Goal: Task Accomplishment & Management: Use online tool/utility

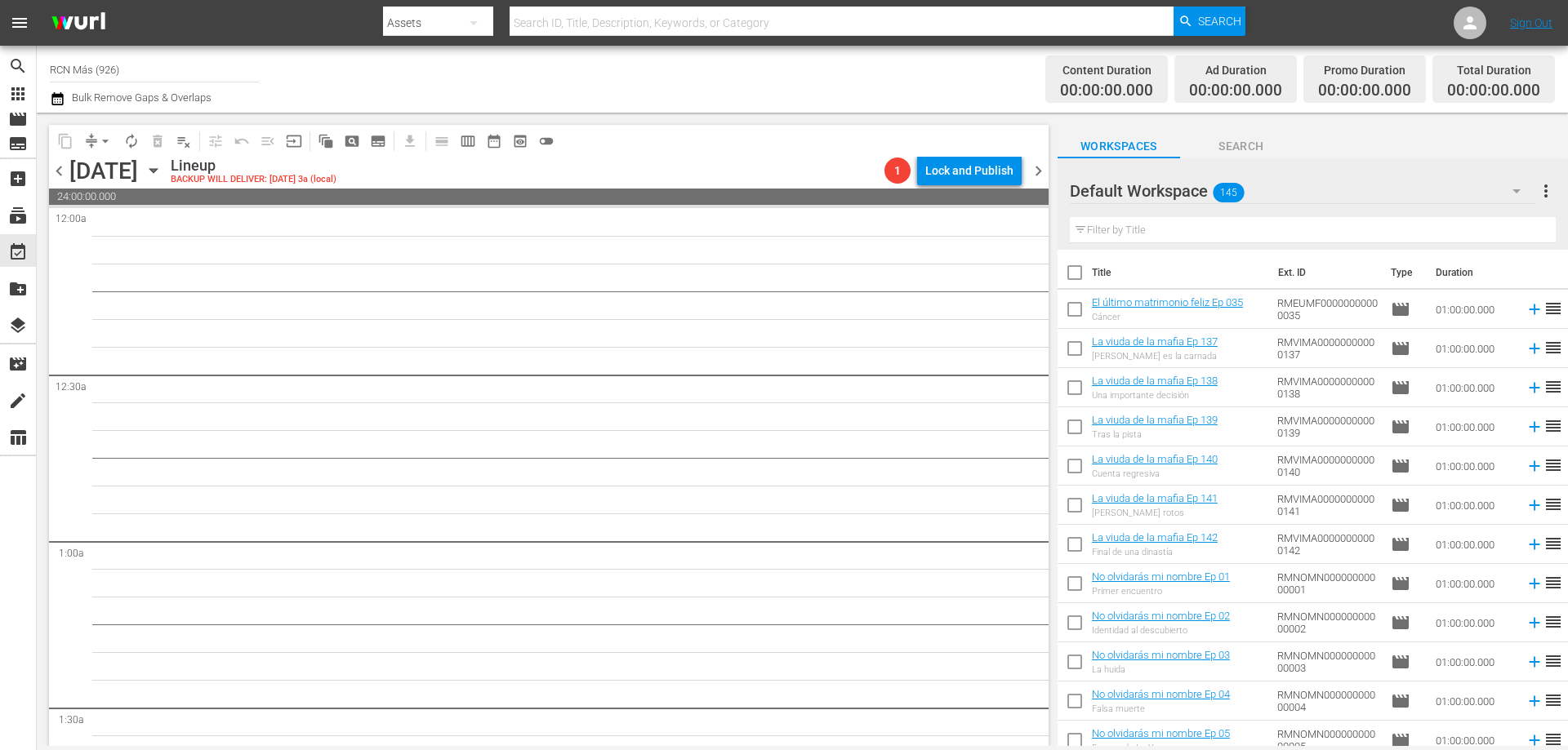
scroll to position [478, 0]
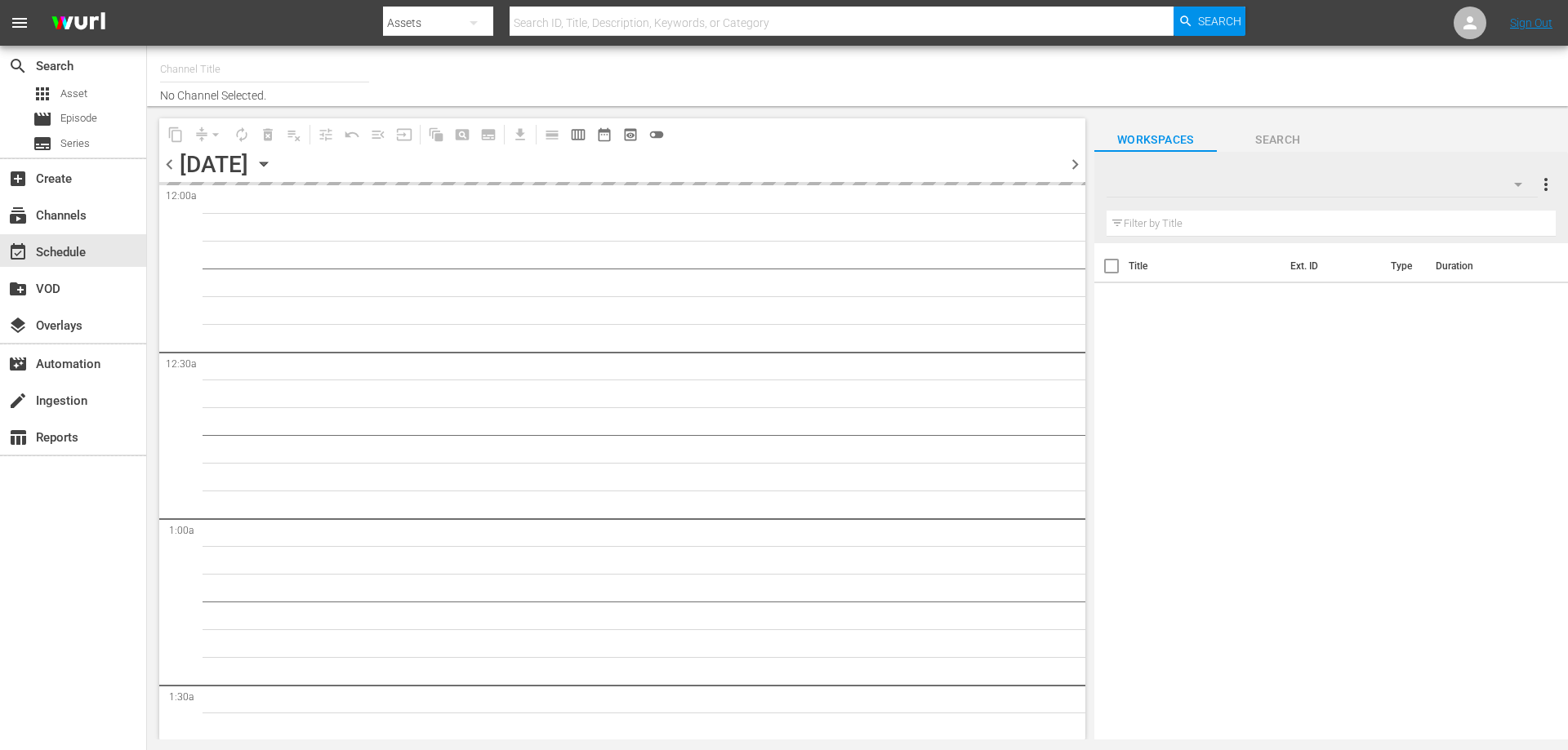
type input "RCN Más (926)"
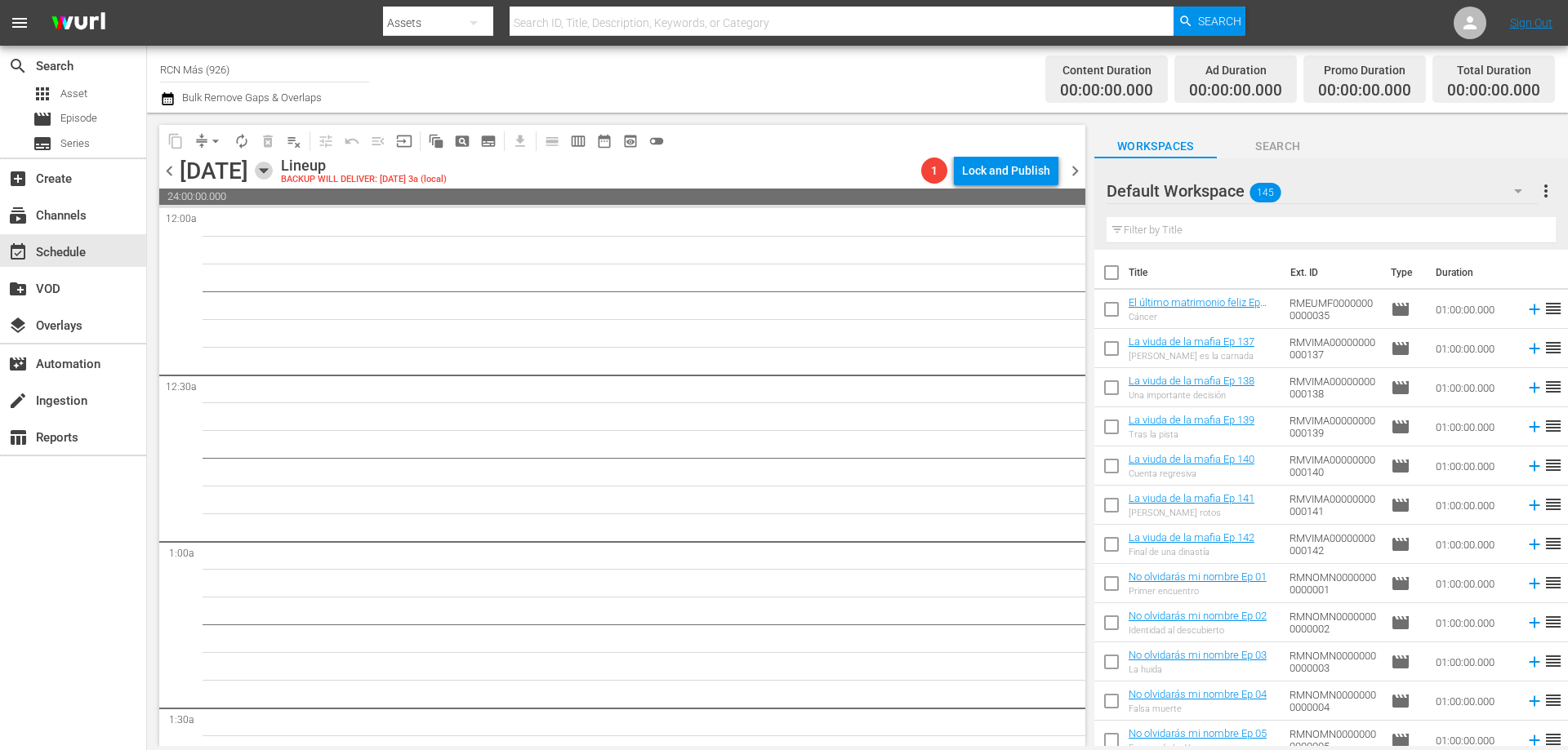
click at [267, 171] on icon "button" at bounding box center [263, 171] width 7 height 4
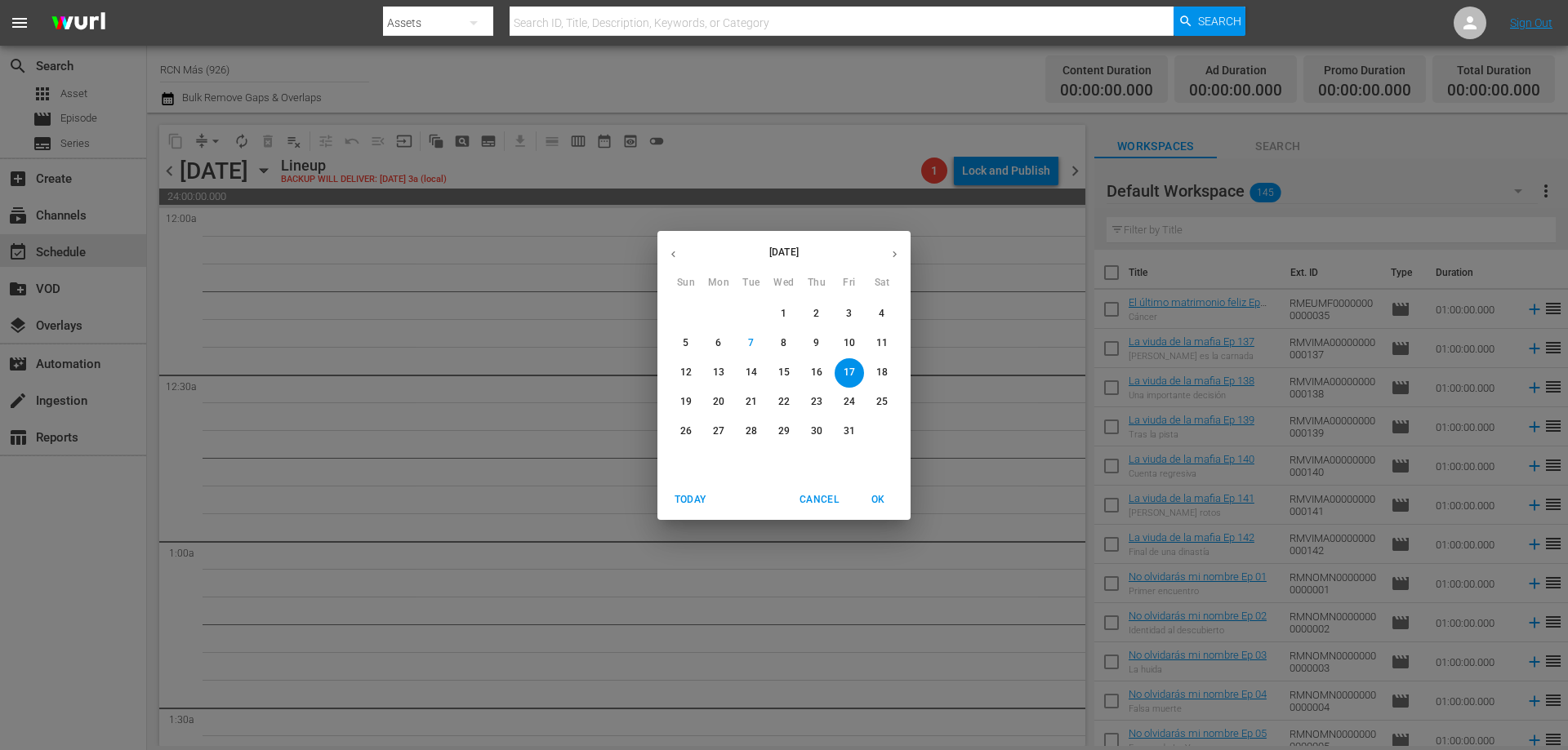
click at [819, 349] on p "9" at bounding box center [816, 344] width 5 height 14
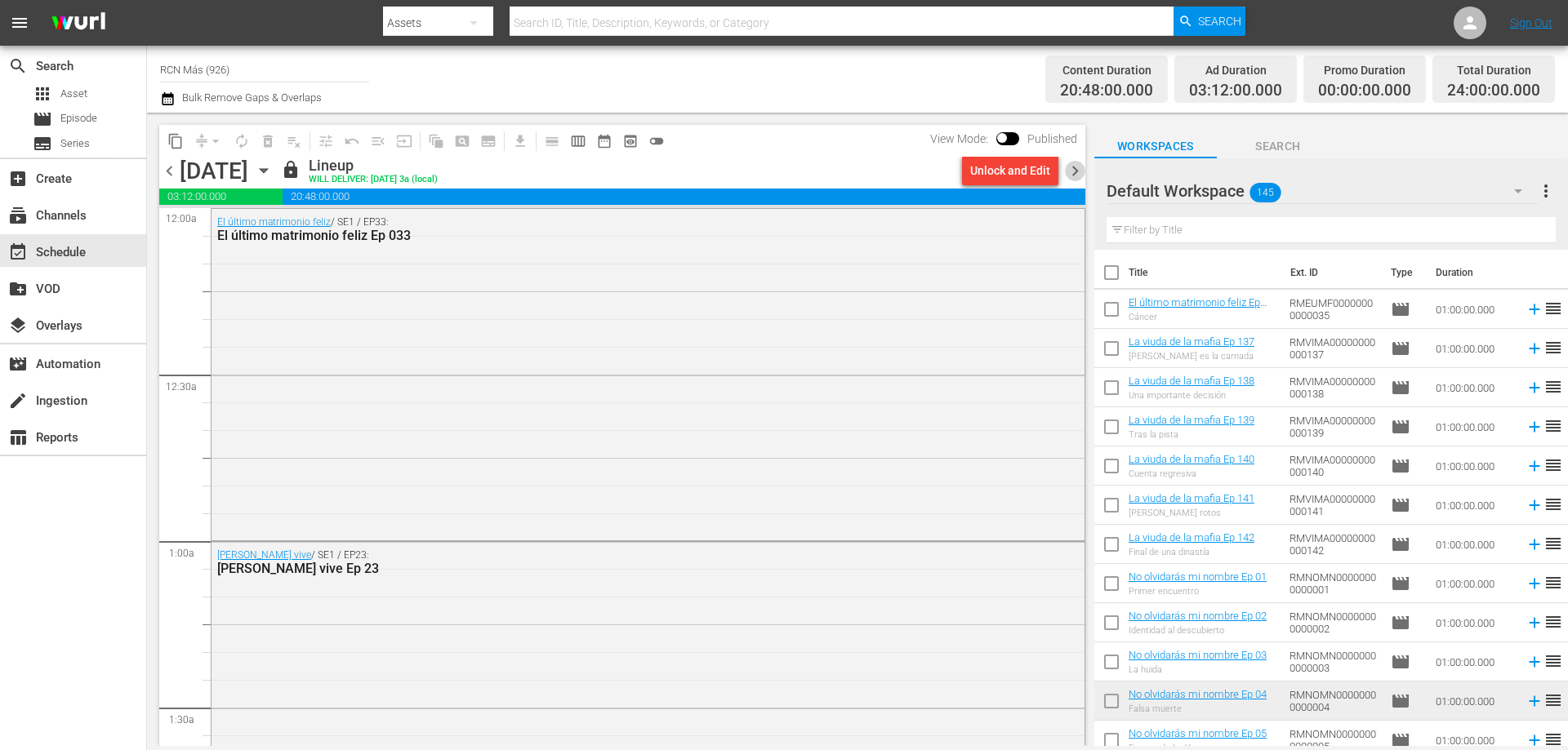
click at [1068, 172] on span "chevron_right" at bounding box center [1075, 171] width 21 height 21
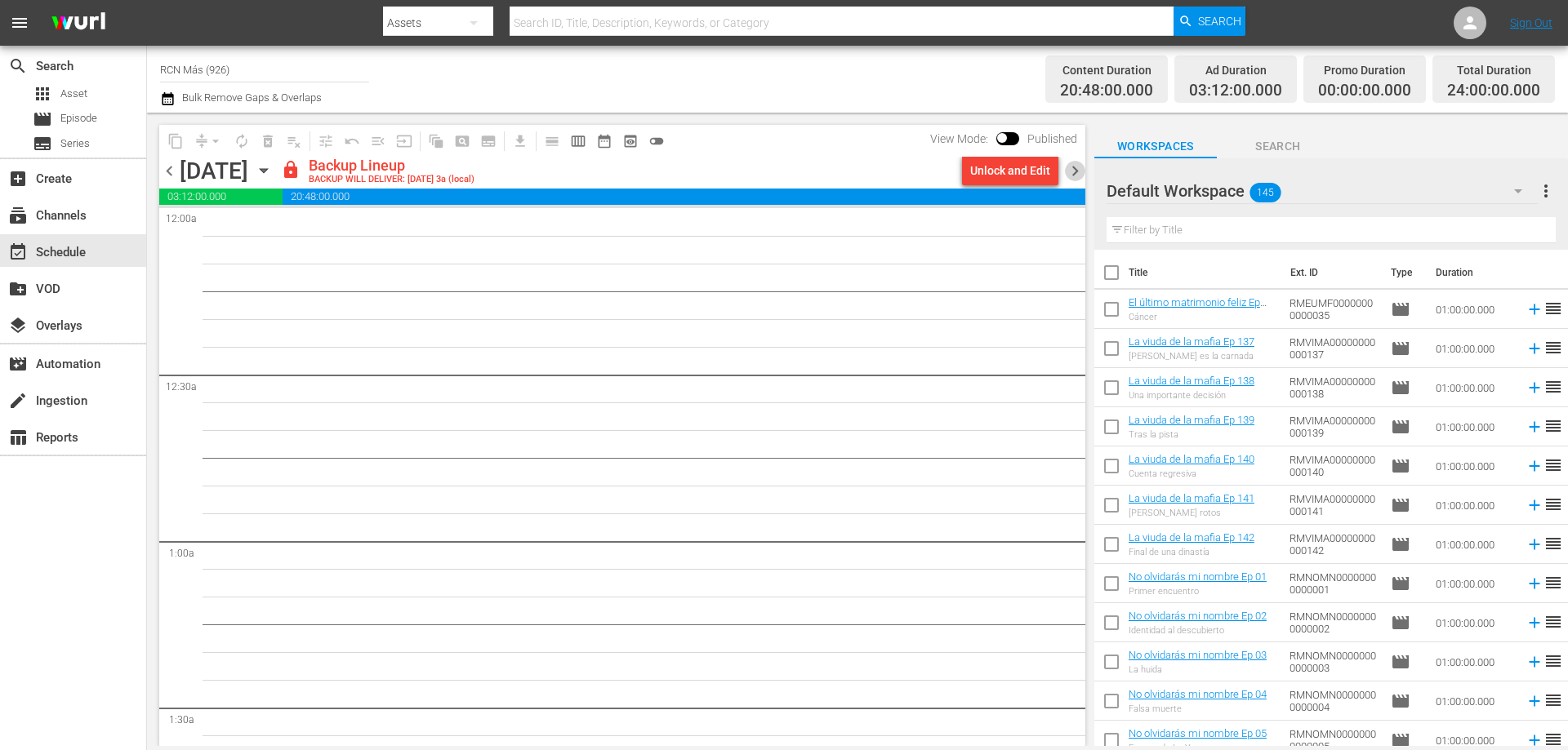
click at [1070, 172] on span "chevron_right" at bounding box center [1075, 171] width 21 height 21
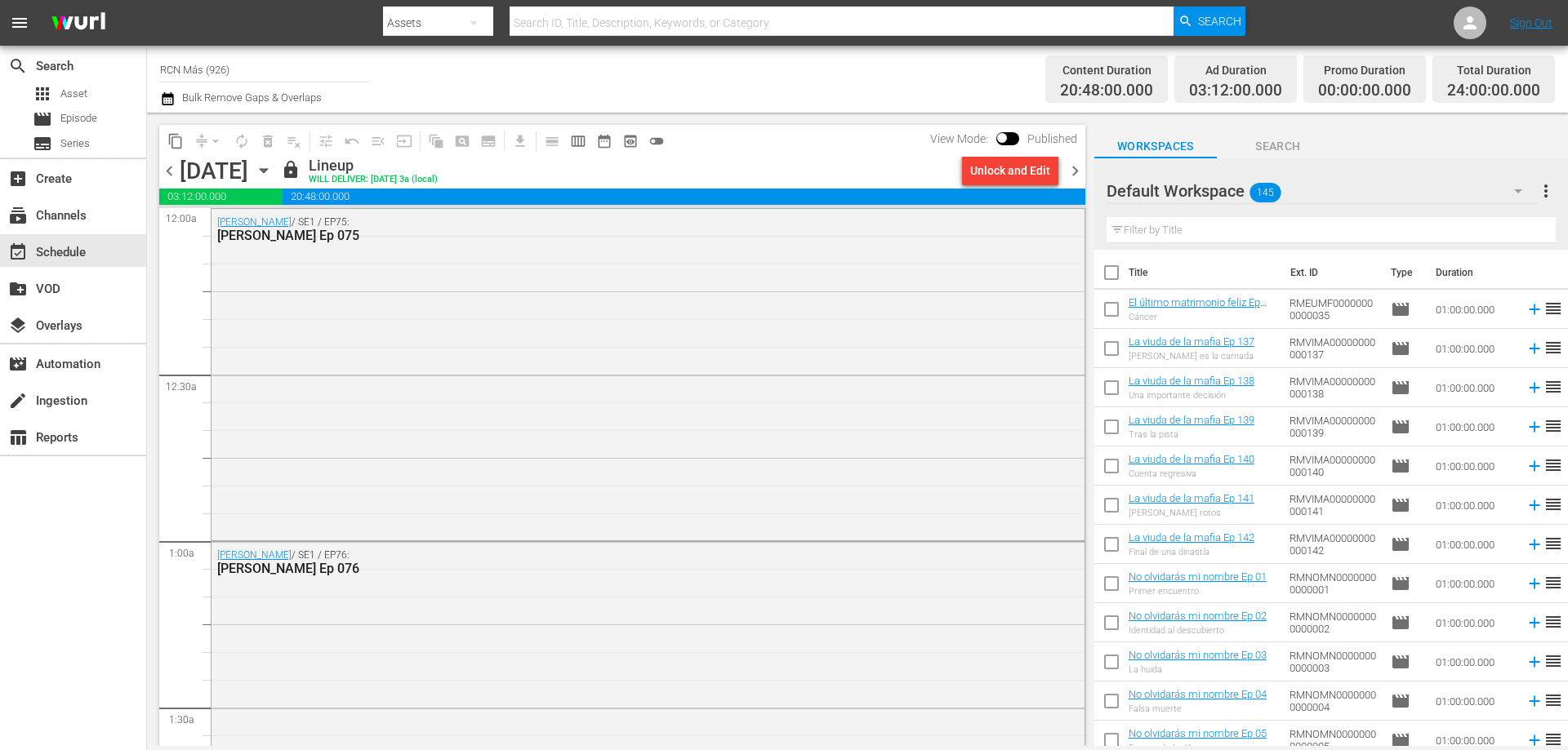
click at [174, 173] on span "chevron_left" at bounding box center [169, 171] width 21 height 21
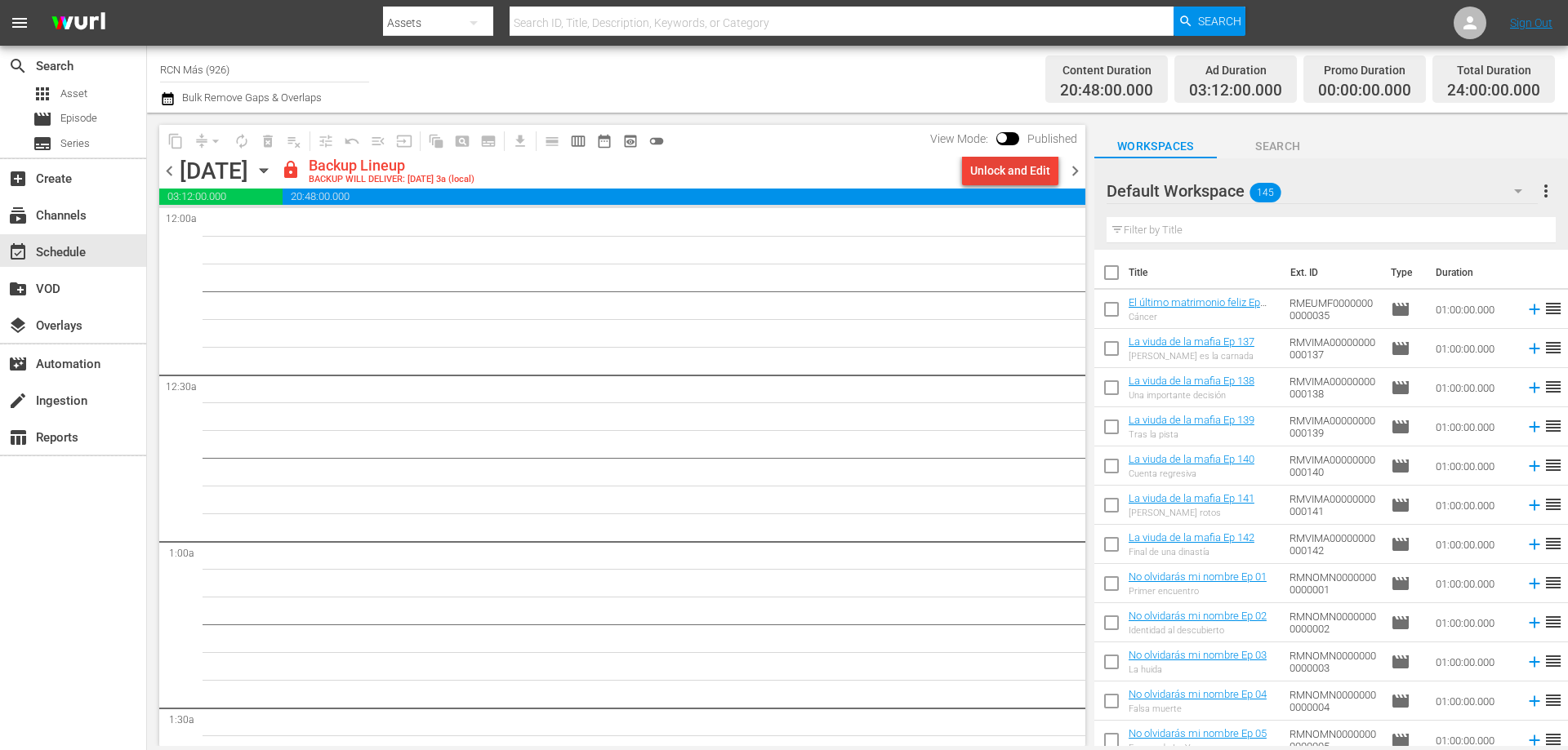
click at [1037, 172] on div "Unlock and Edit" at bounding box center [1010, 170] width 80 height 30
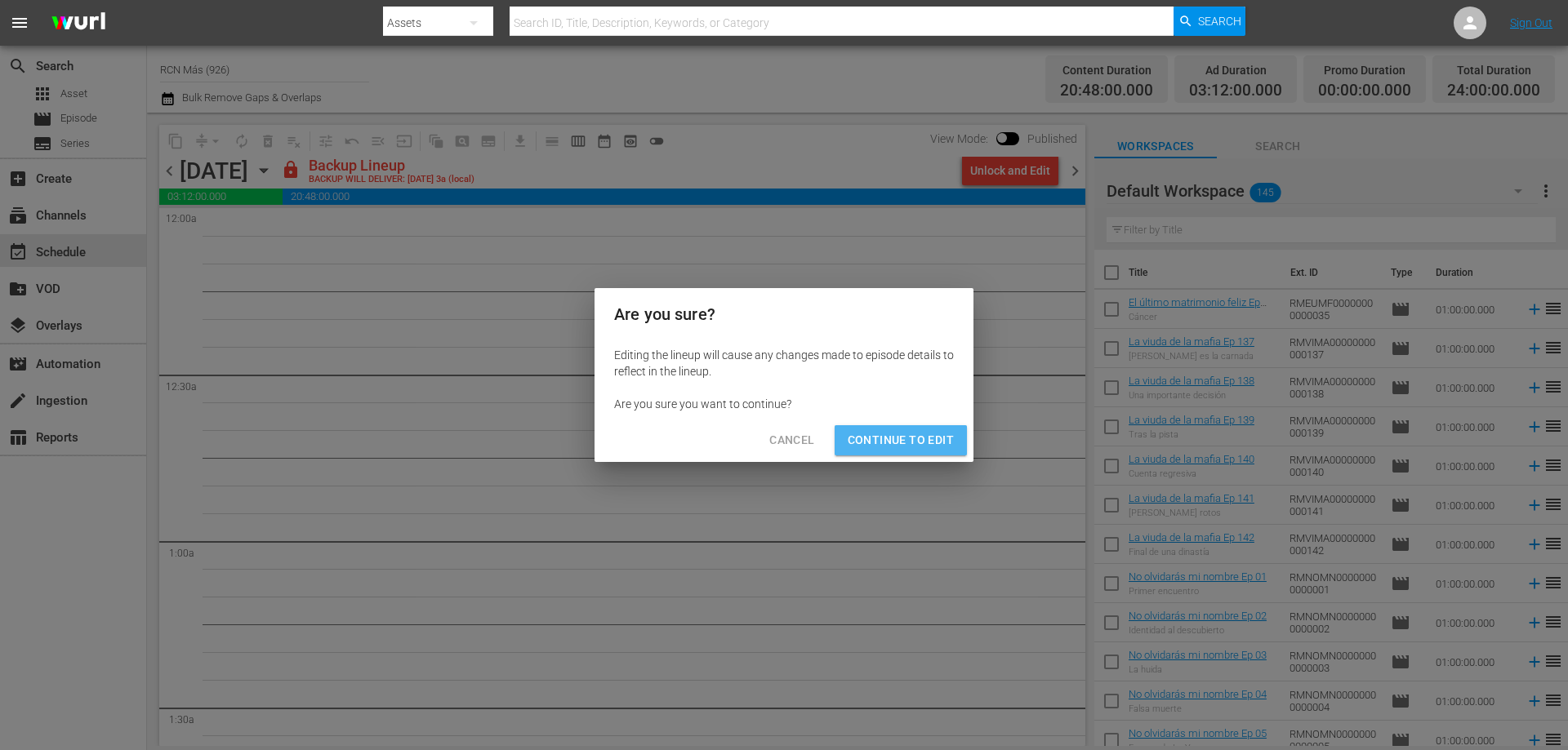
click at [913, 441] on span "Continue to Edit" at bounding box center [900, 440] width 107 height 21
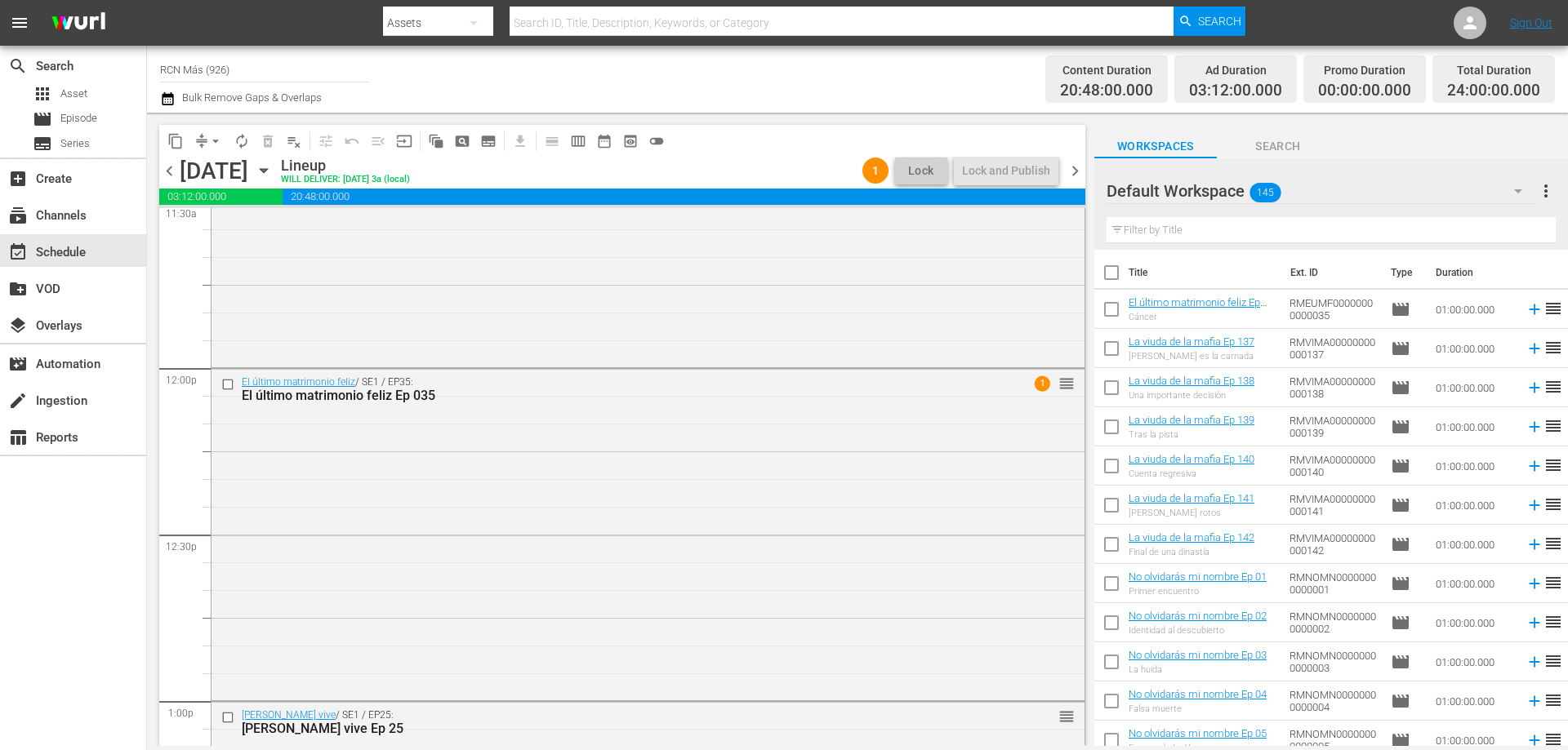
scroll to position [3915, 0]
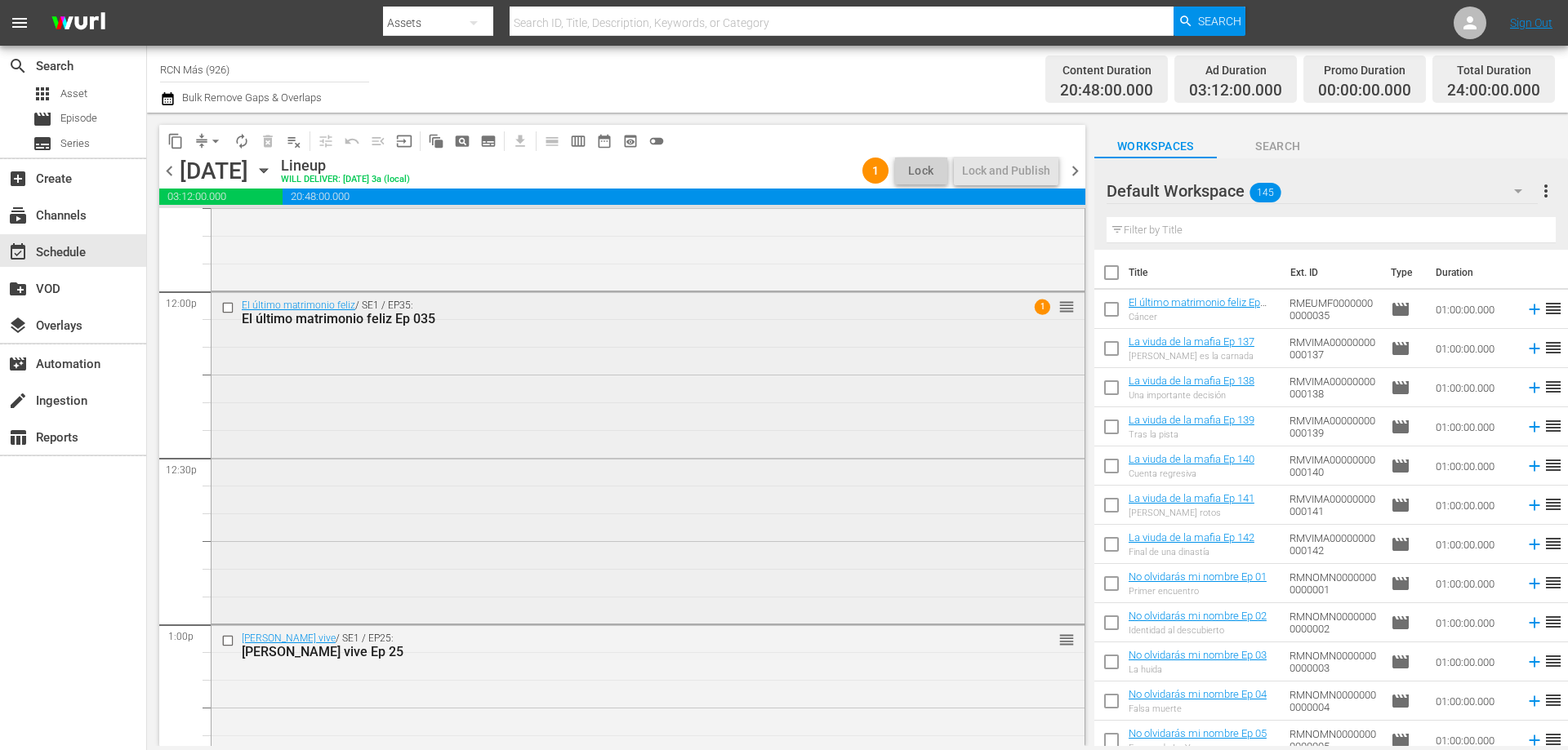
click at [224, 309] on input "checkbox" at bounding box center [229, 308] width 17 height 14
click at [275, 138] on span "delete_forever_outlined" at bounding box center [268, 141] width 16 height 16
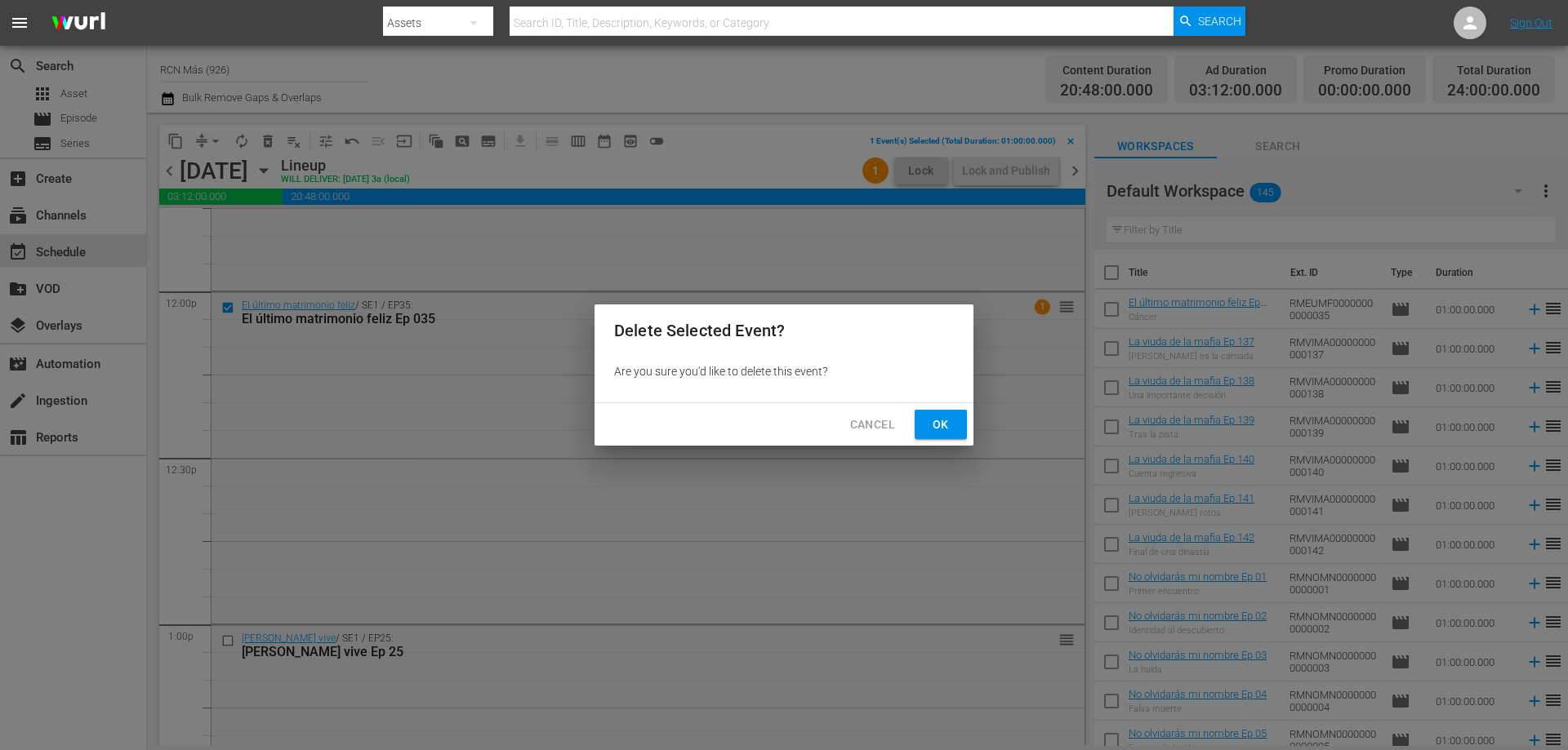
click at [945, 415] on span "Ok" at bounding box center [940, 424] width 26 height 21
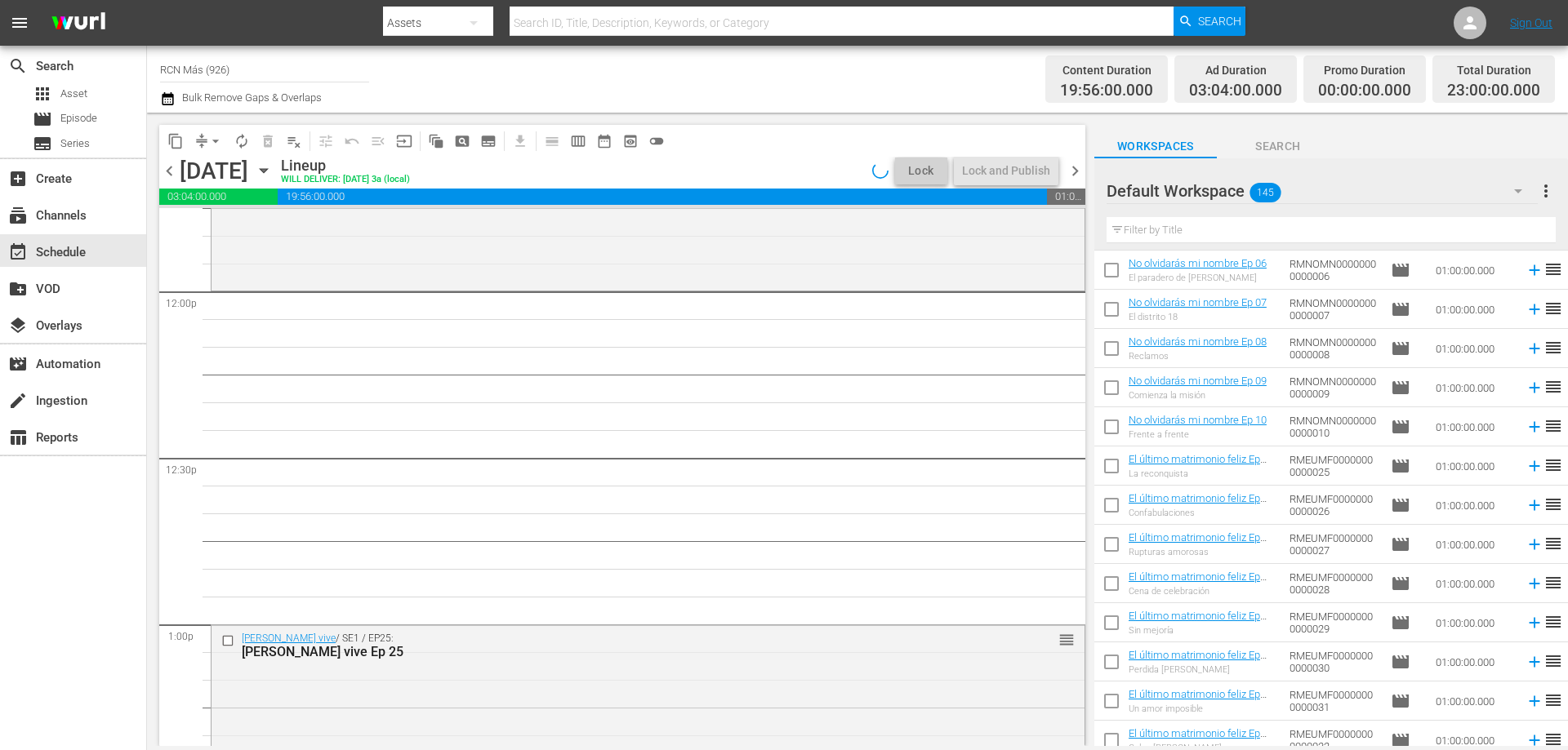
scroll to position [517, 0]
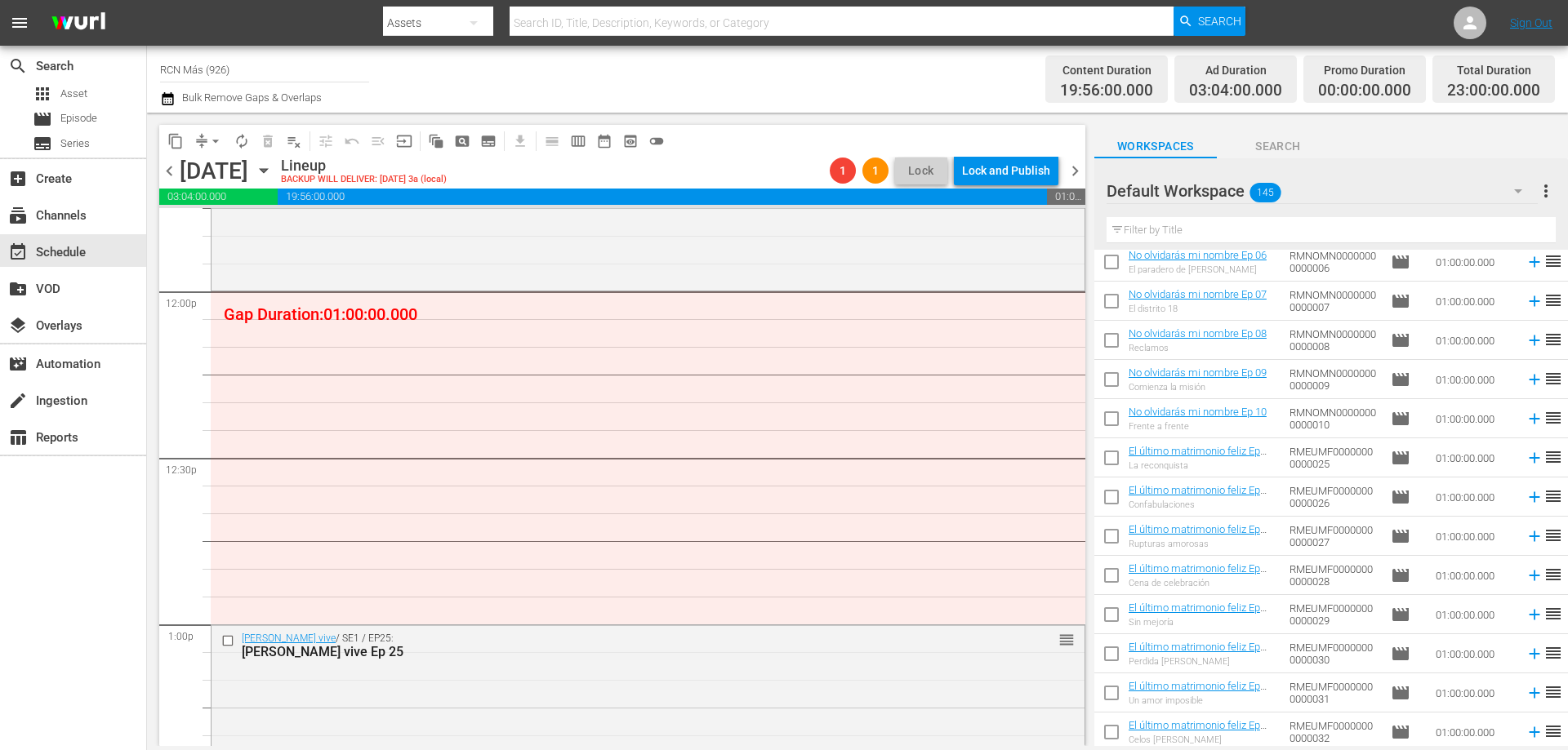
click at [19, 21] on span "menu" at bounding box center [20, 23] width 20 height 20
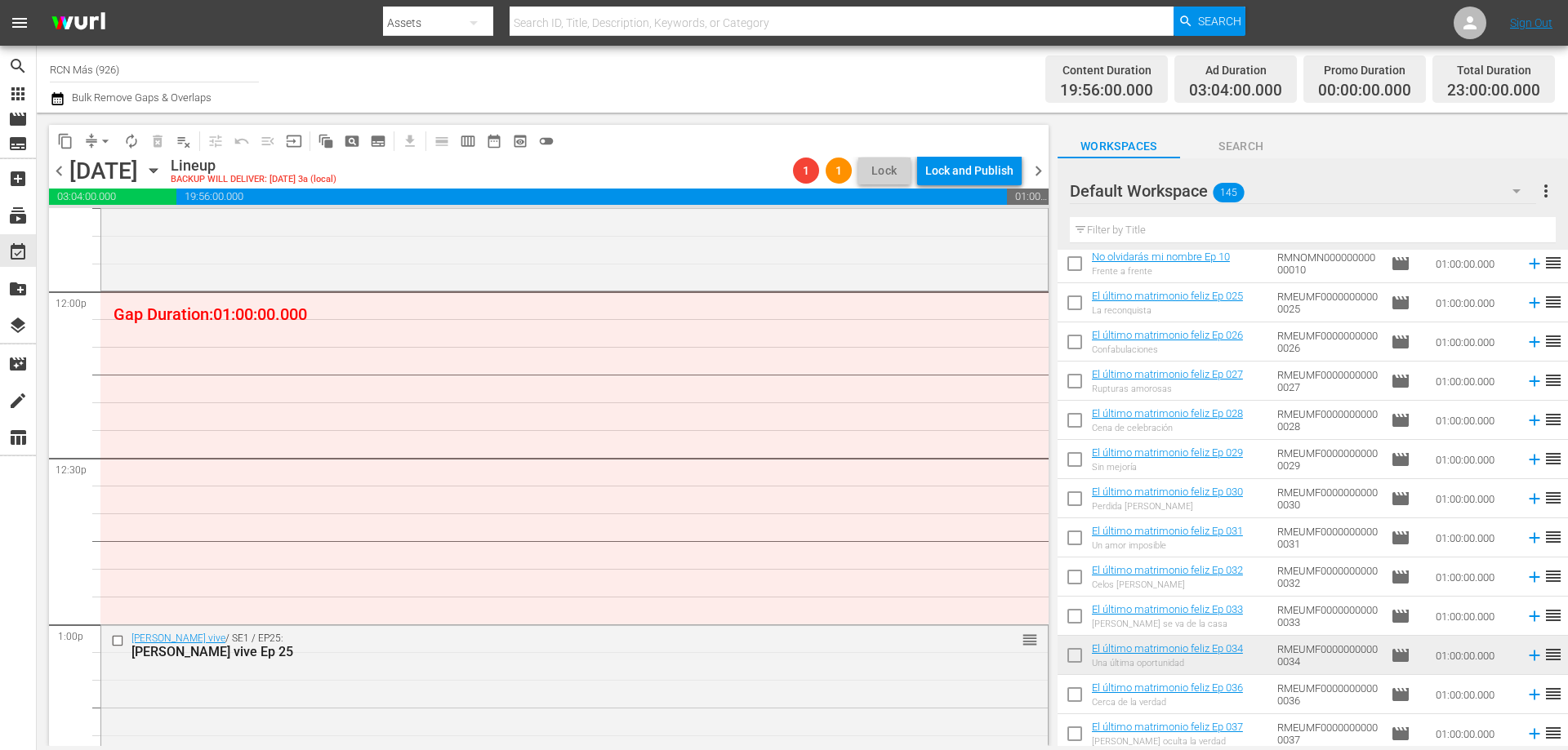
scroll to position [682, 0]
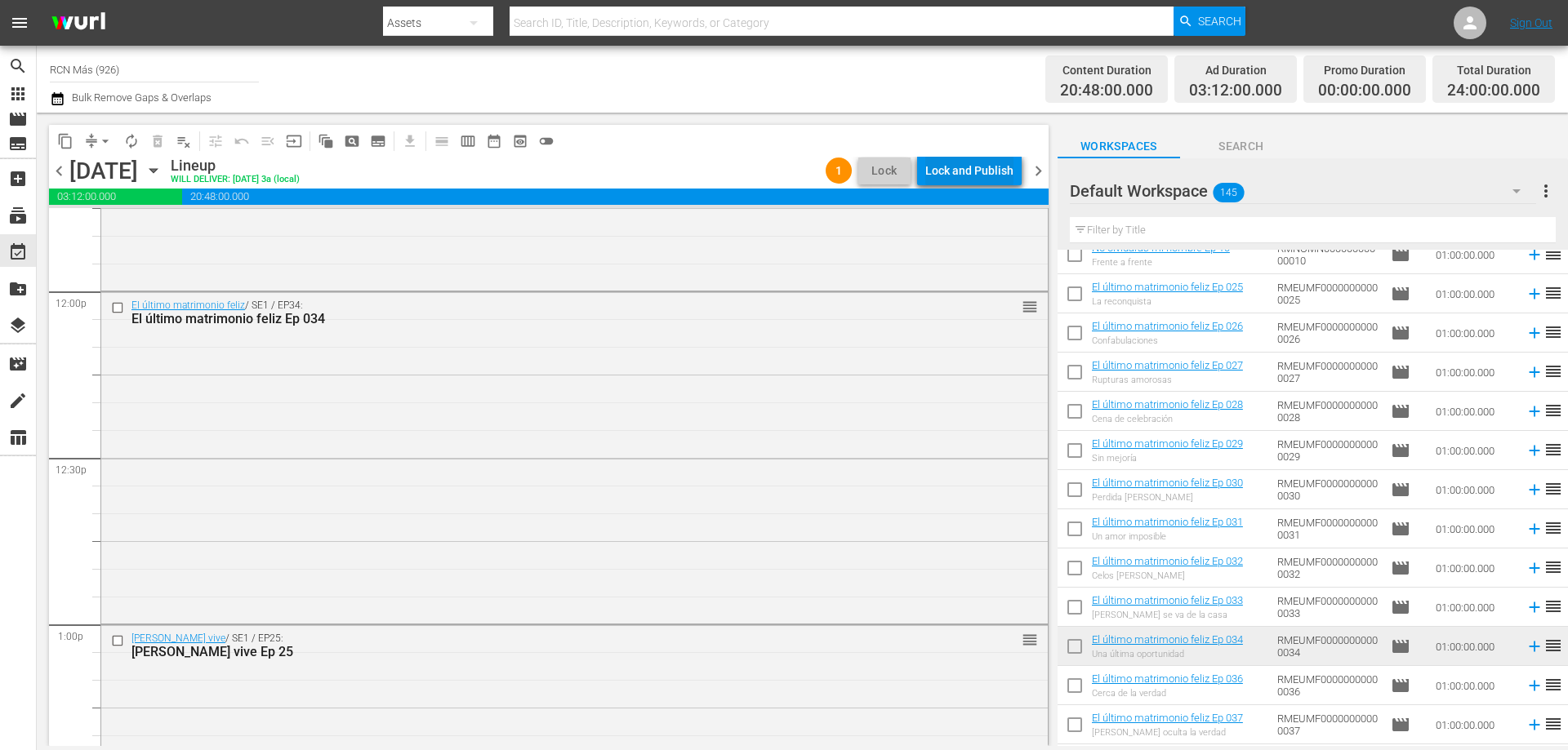
click at [967, 167] on div "Lock and Publish" at bounding box center [969, 170] width 89 height 30
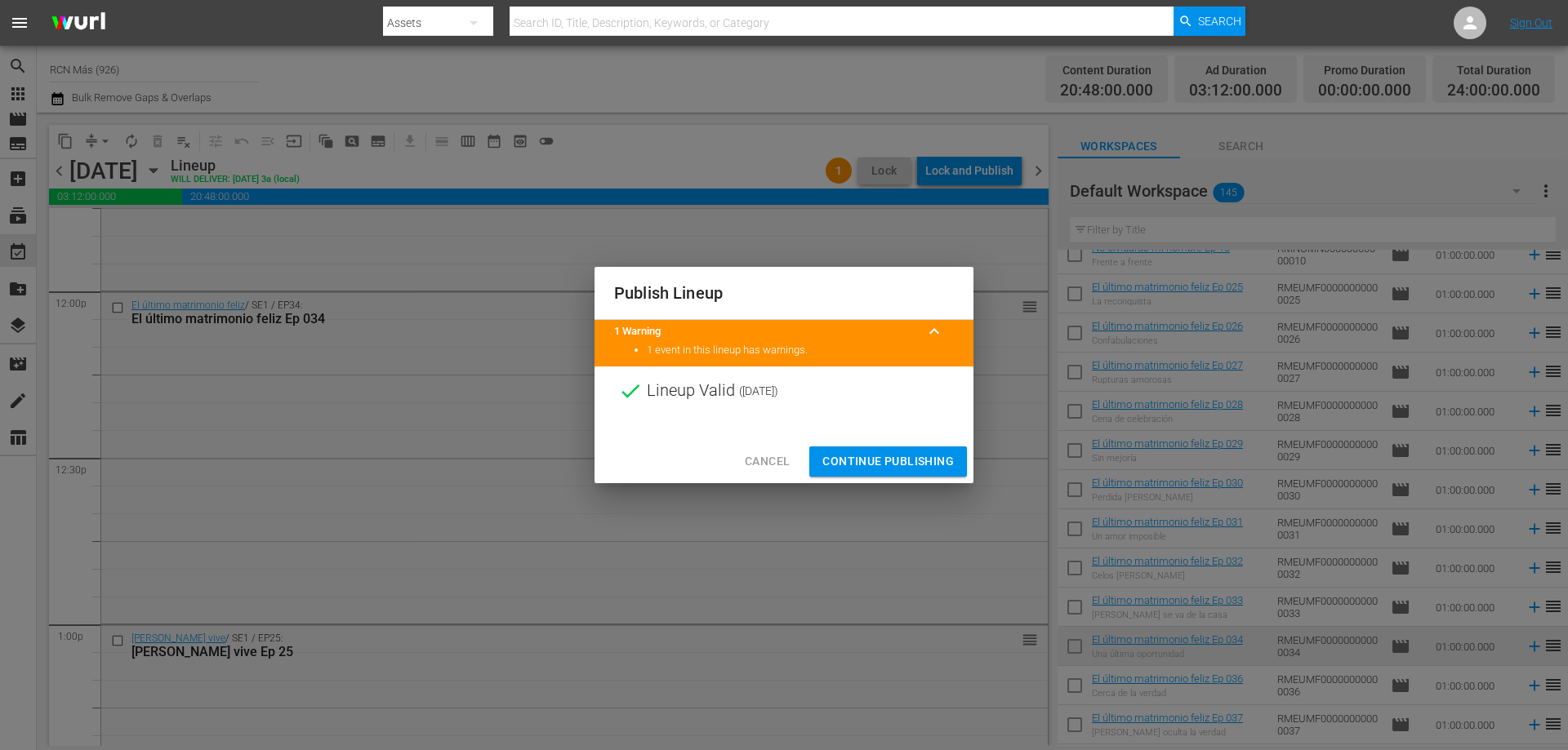
click at [908, 457] on span "Continue Publishing" at bounding box center [888, 462] width 132 height 21
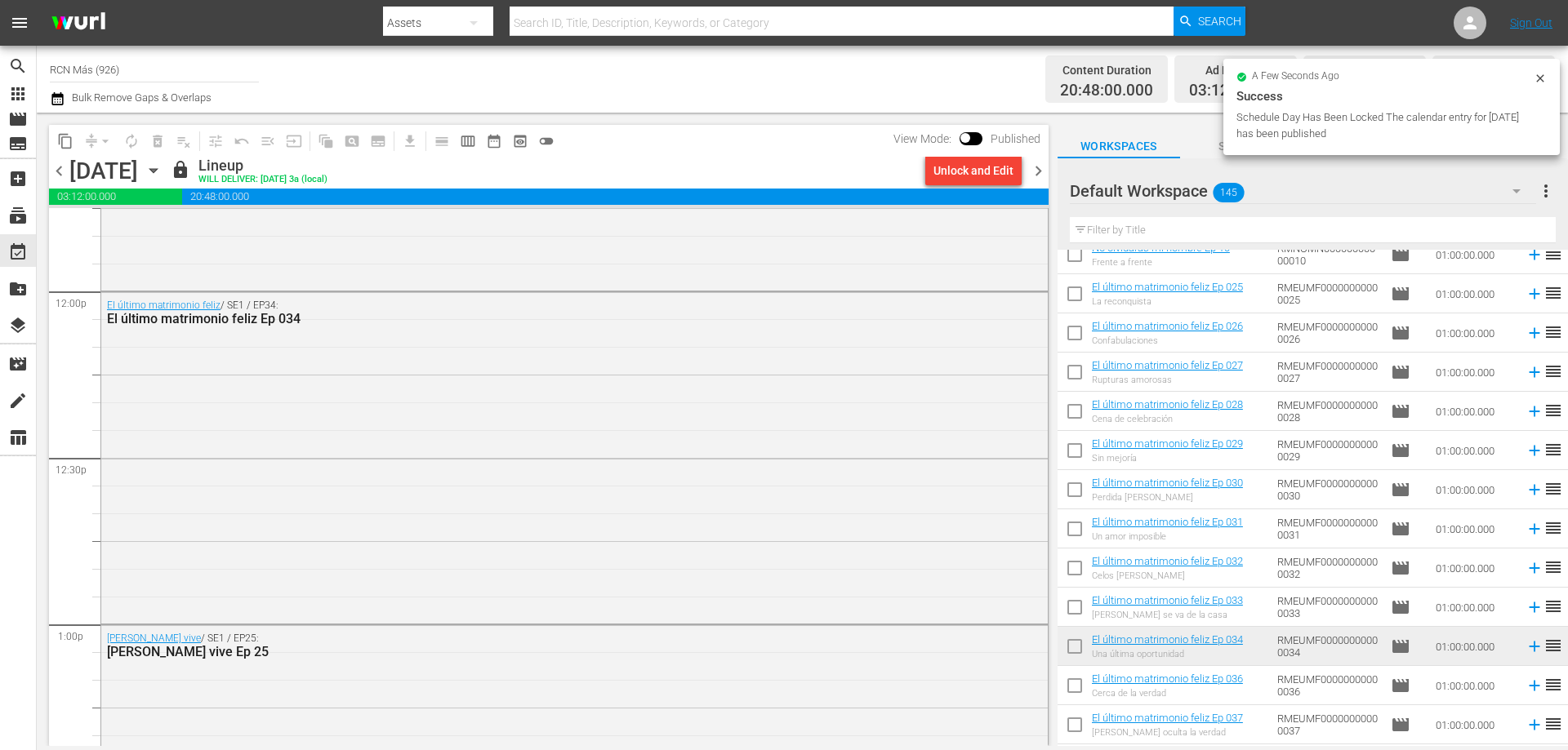
click at [1037, 172] on span "chevron_right" at bounding box center [1038, 171] width 21 height 21
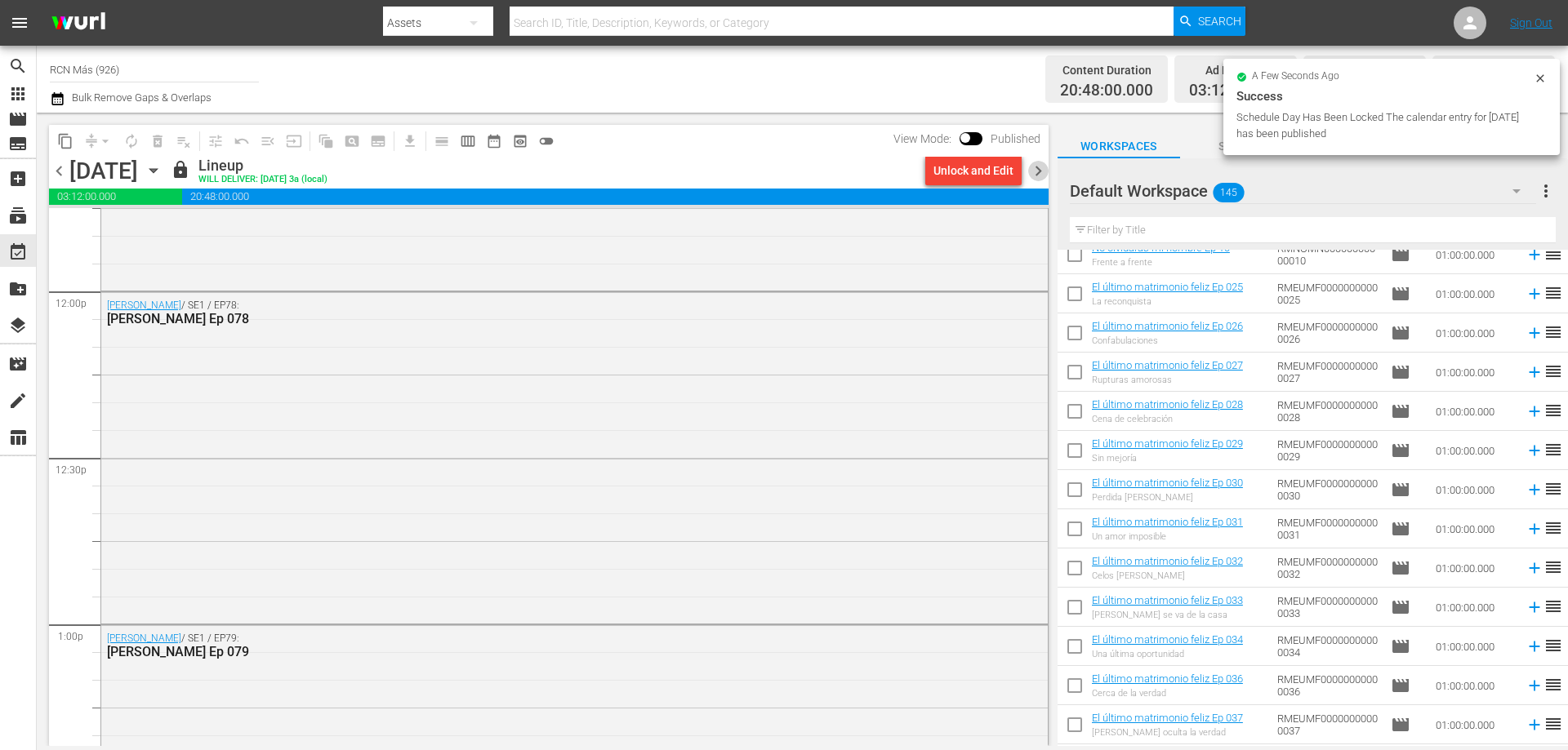
click at [1037, 172] on span "chevron_right" at bounding box center [1038, 171] width 21 height 21
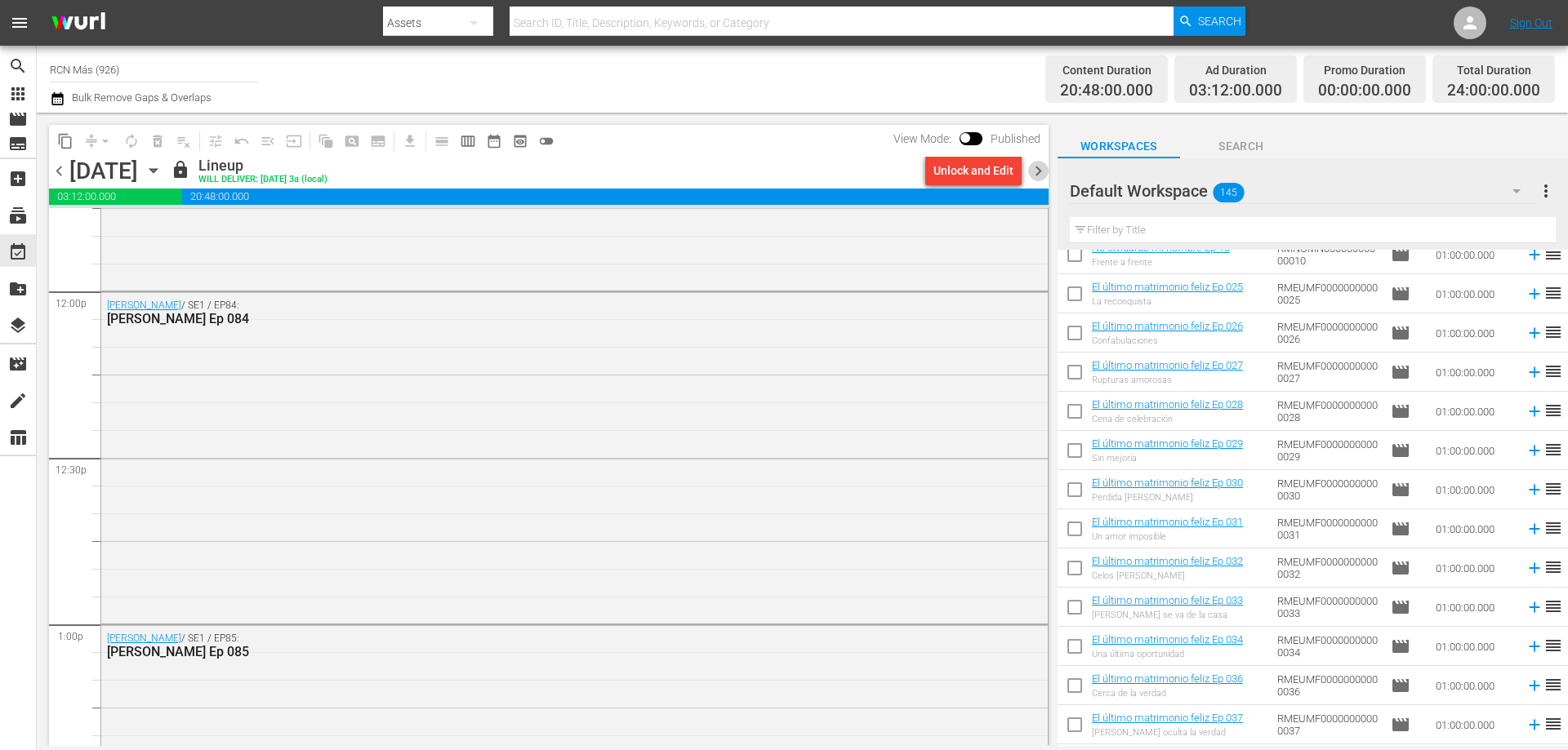
click at [1037, 172] on span "chevron_right" at bounding box center [1038, 171] width 21 height 21
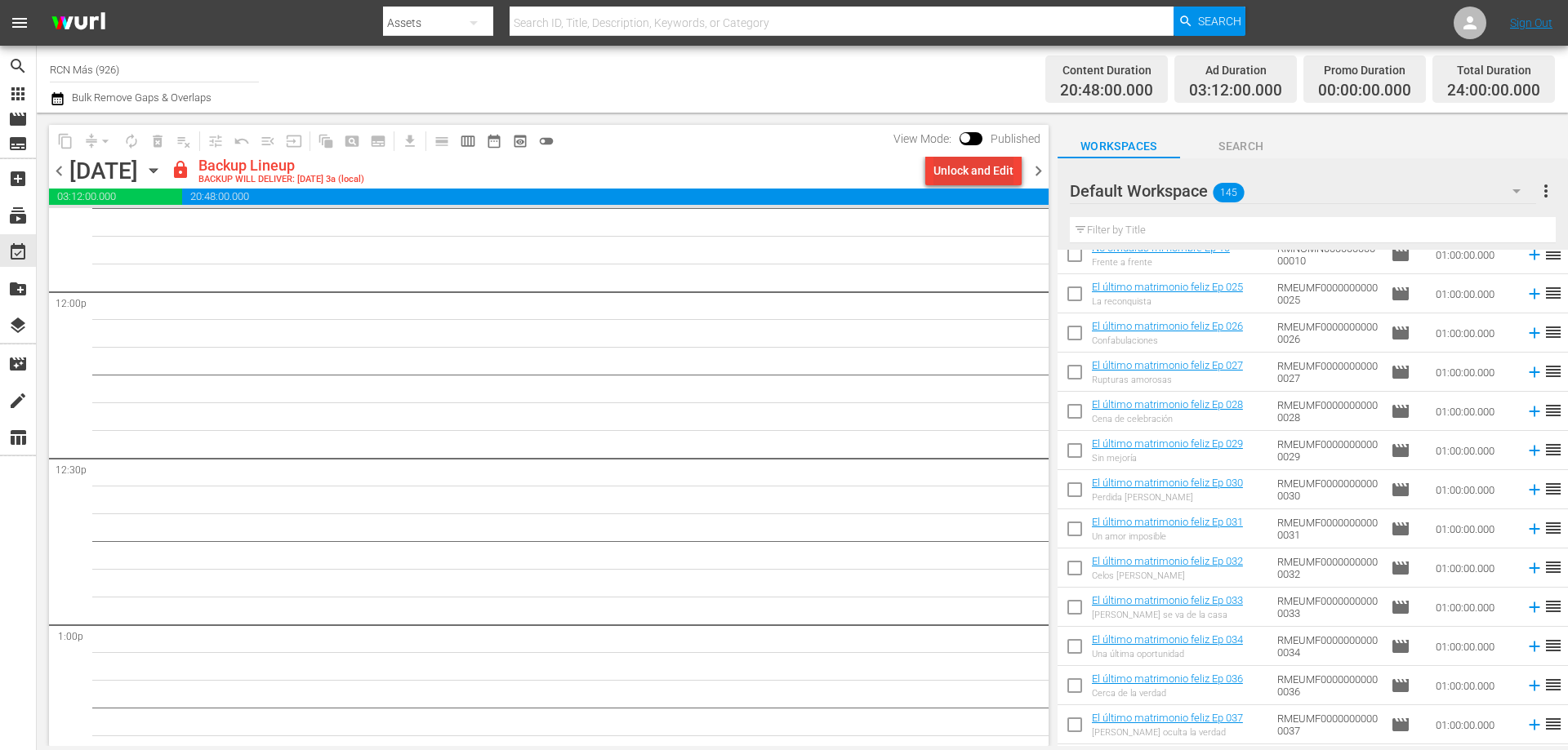
click at [1004, 170] on div "Unlock and Edit" at bounding box center [973, 170] width 80 height 30
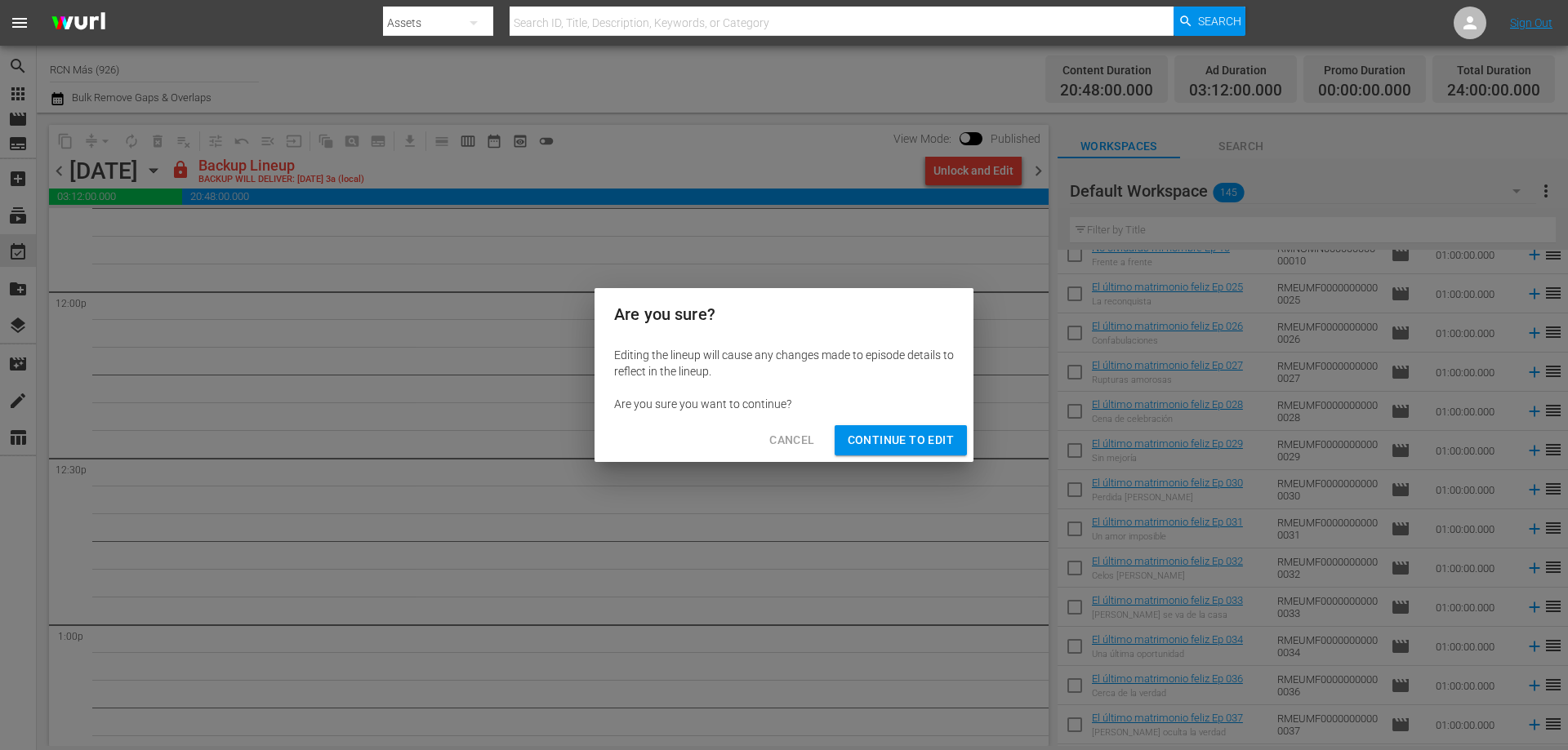
click at [929, 422] on div "Cancel Continue to Edit" at bounding box center [783, 440] width 379 height 43
click at [923, 439] on span "Continue to Edit" at bounding box center [900, 440] width 107 height 21
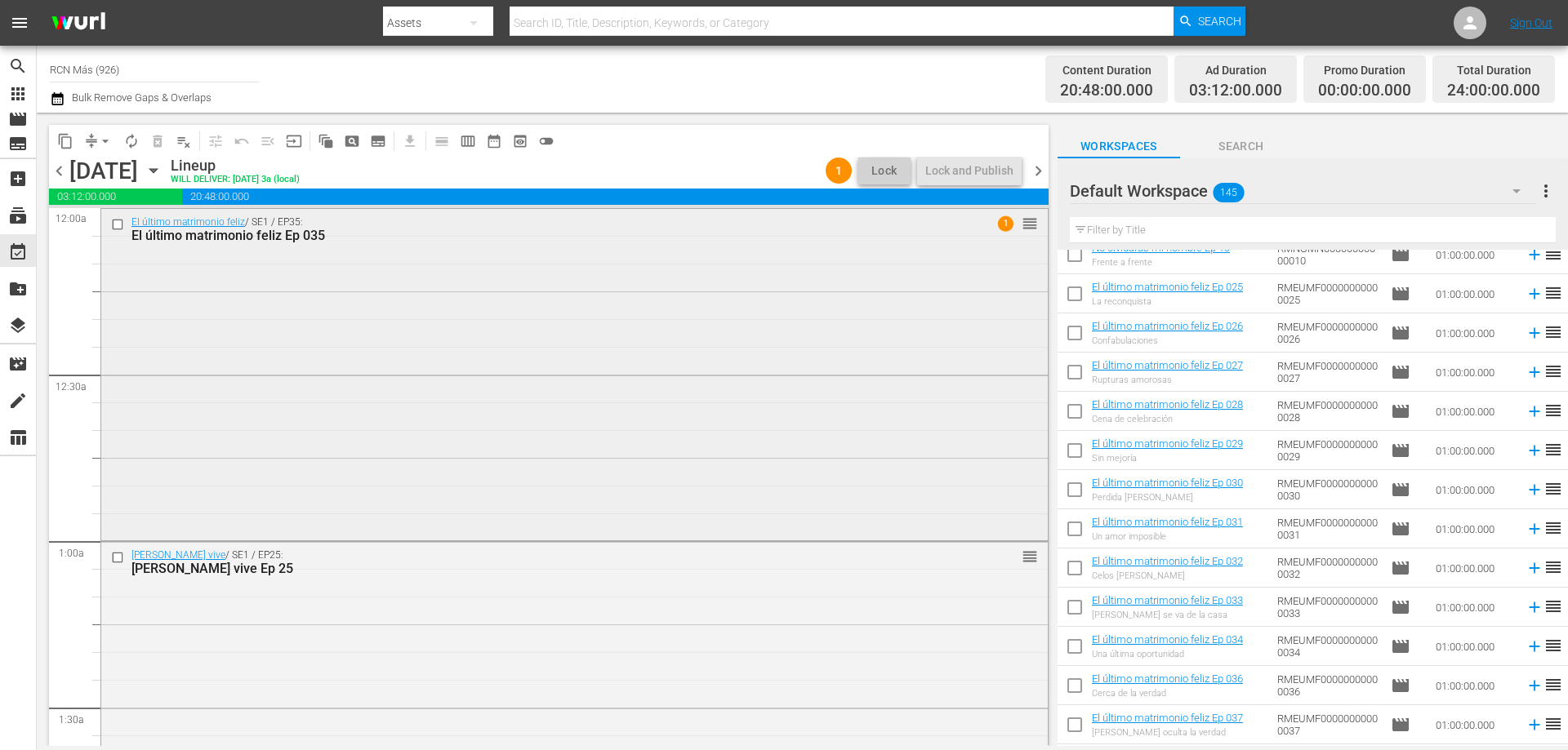
click at [120, 226] on input "checkbox" at bounding box center [119, 225] width 17 height 14
click at [157, 137] on span "delete_forever_outlined" at bounding box center [158, 141] width 16 height 16
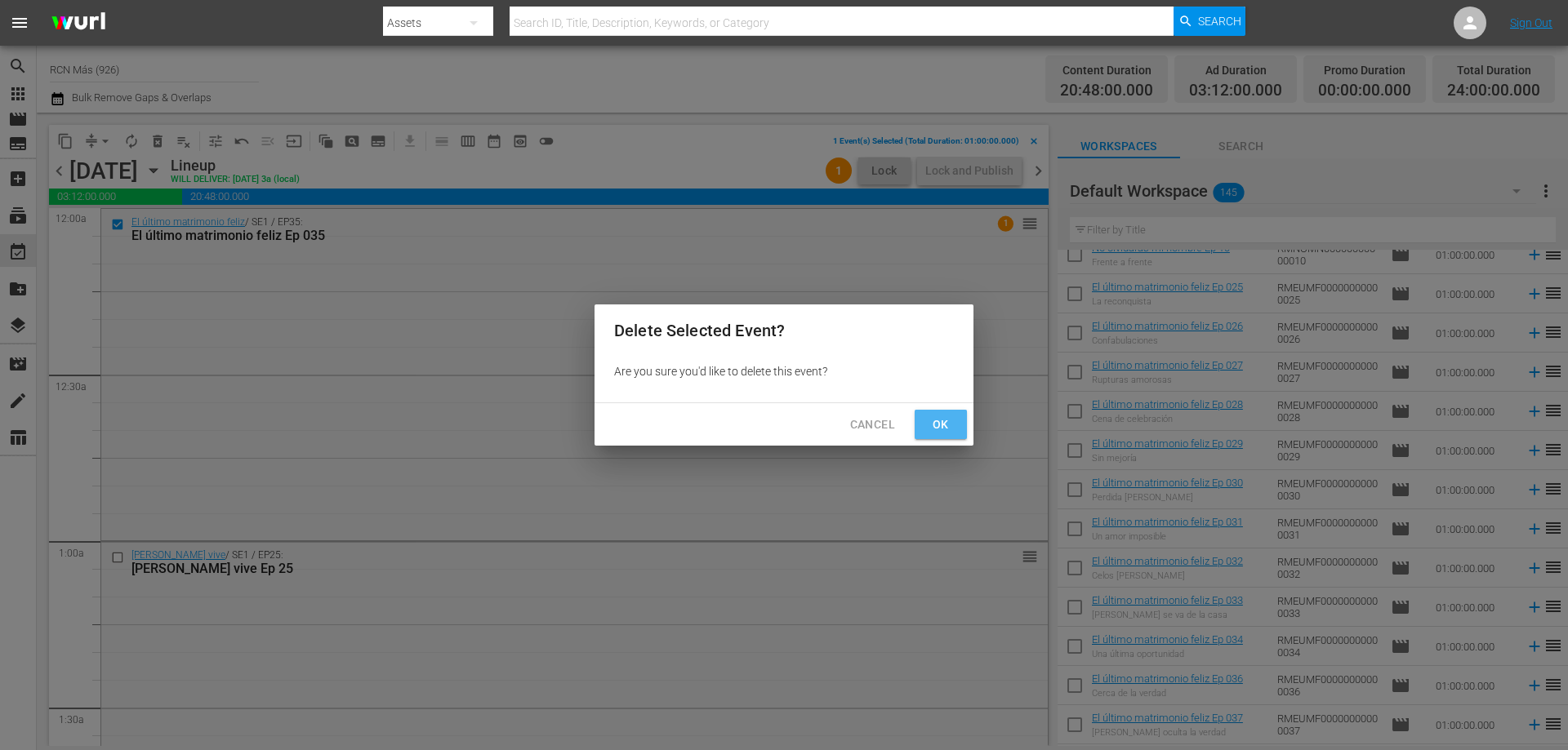
click at [936, 423] on span "Ok" at bounding box center [940, 424] width 26 height 21
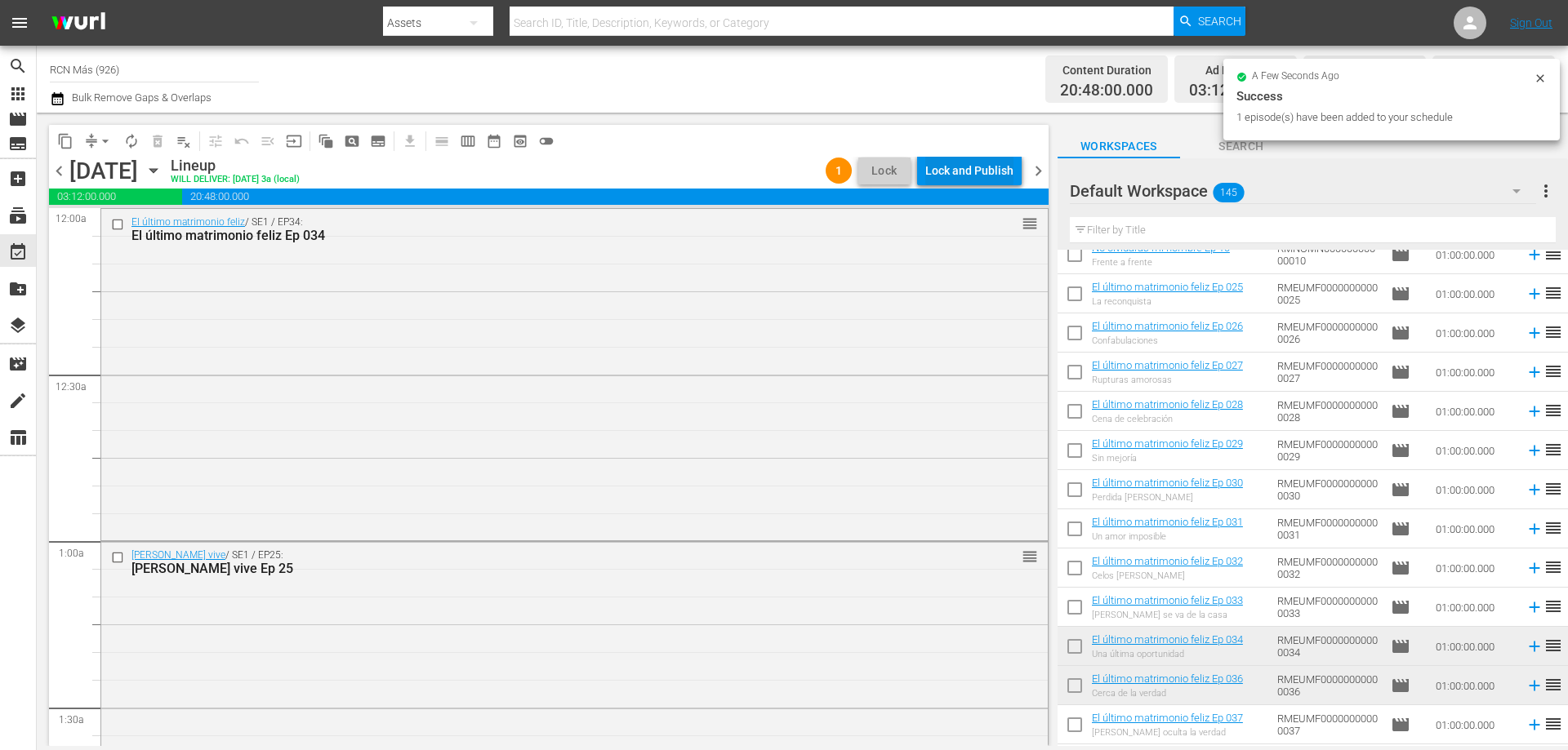
click at [982, 172] on div "Lock and Publish" at bounding box center [969, 170] width 89 height 30
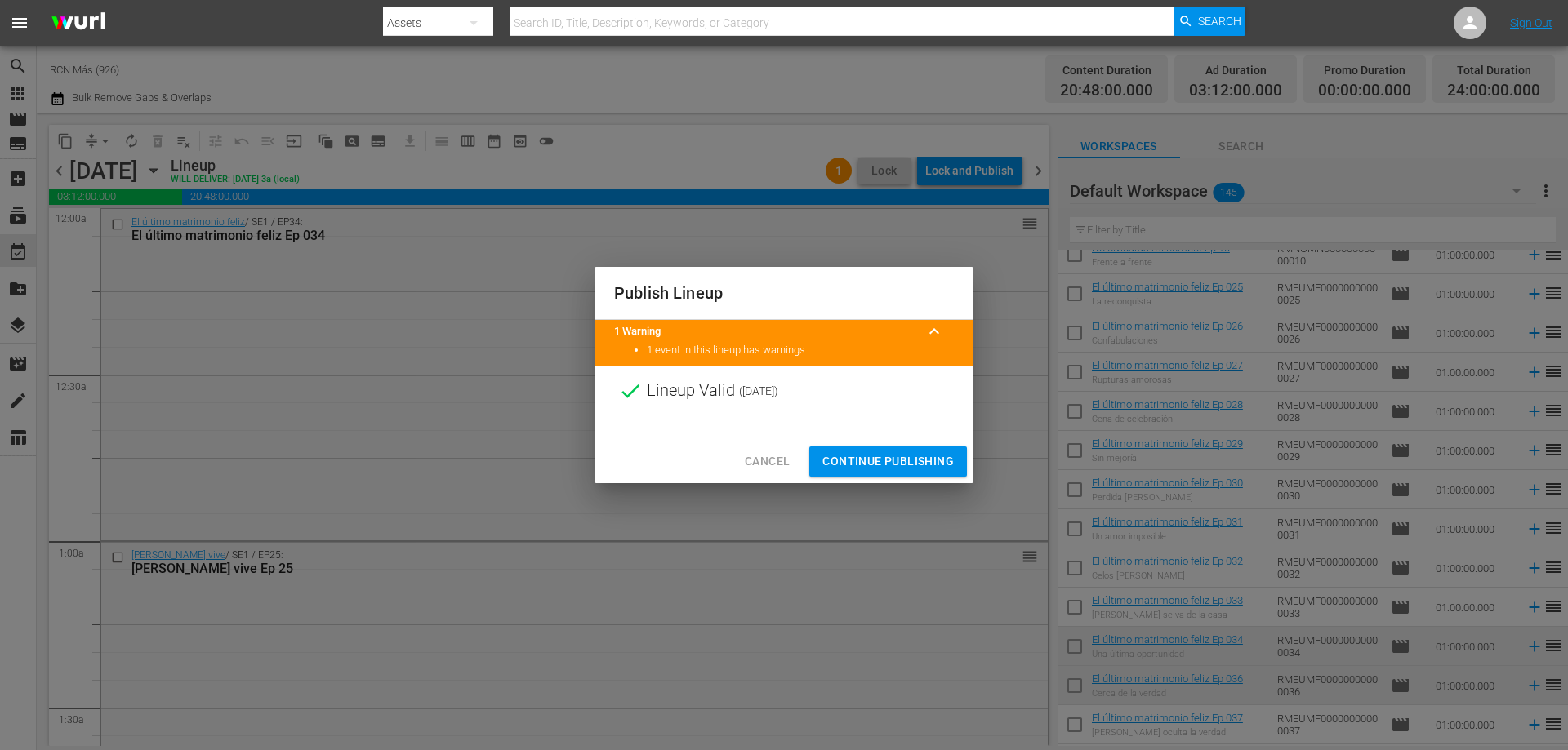
click at [901, 470] on span "Continue Publishing" at bounding box center [888, 462] width 132 height 21
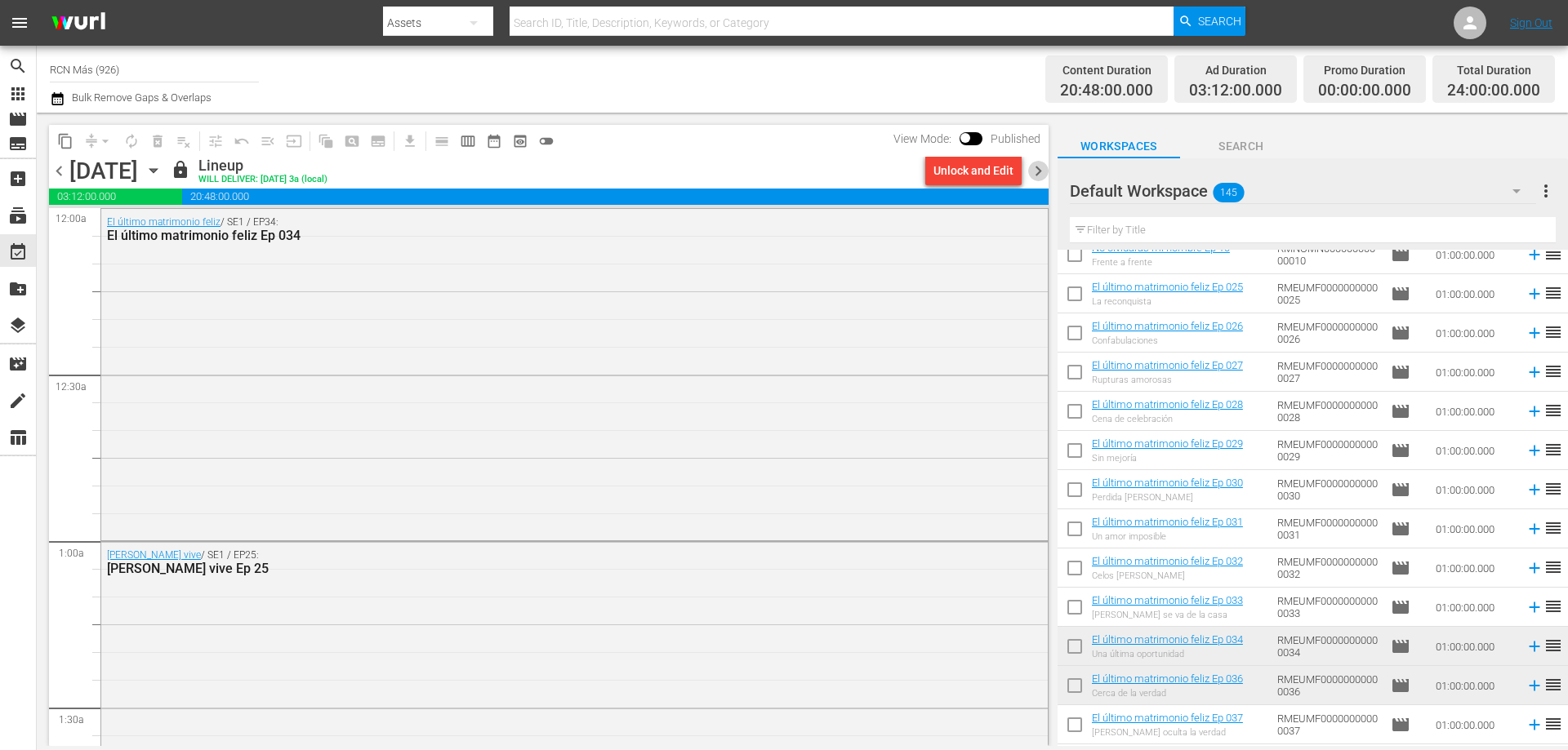
click at [1033, 166] on span "chevron_right" at bounding box center [1038, 171] width 21 height 21
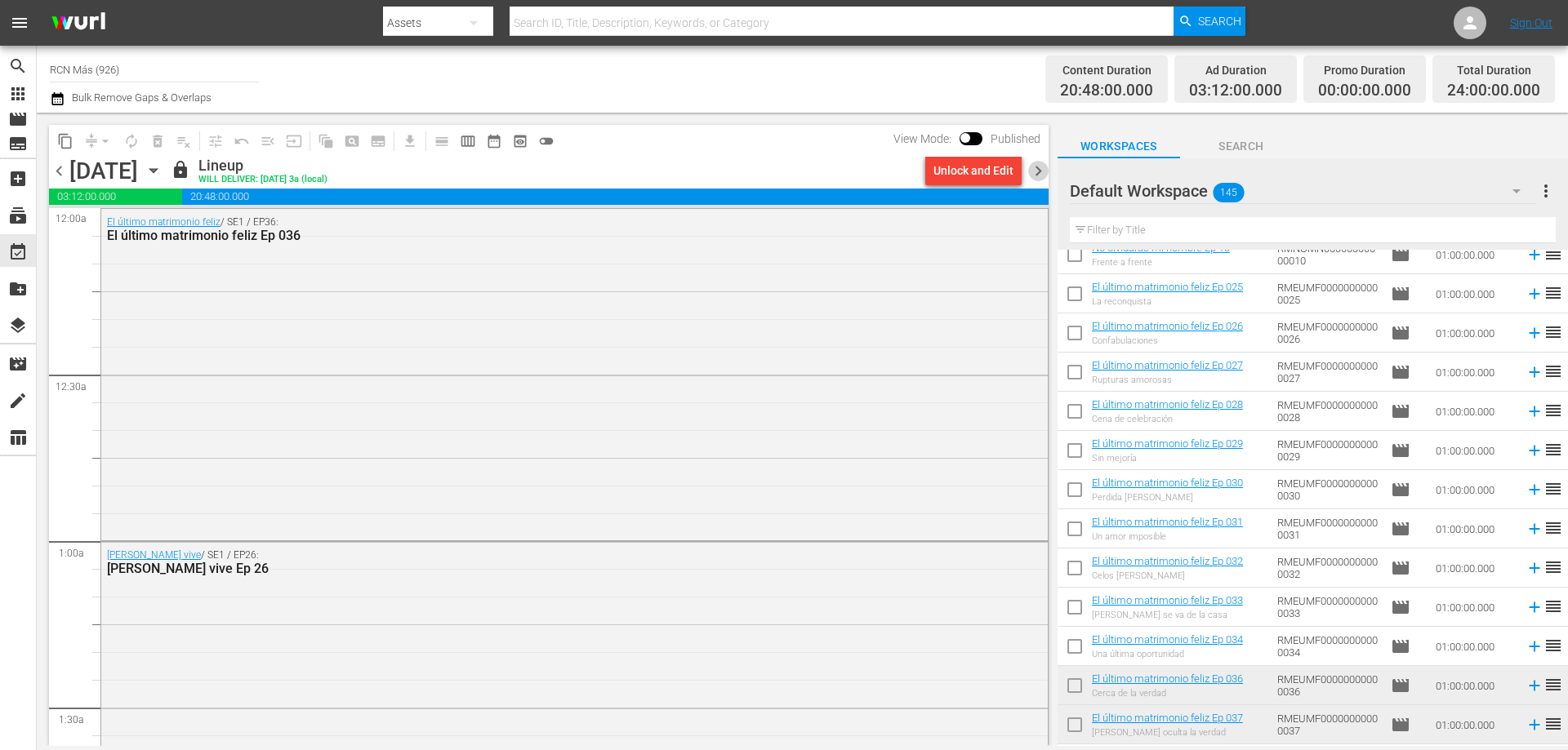
click at [1033, 166] on span "chevron_right" at bounding box center [1038, 171] width 21 height 21
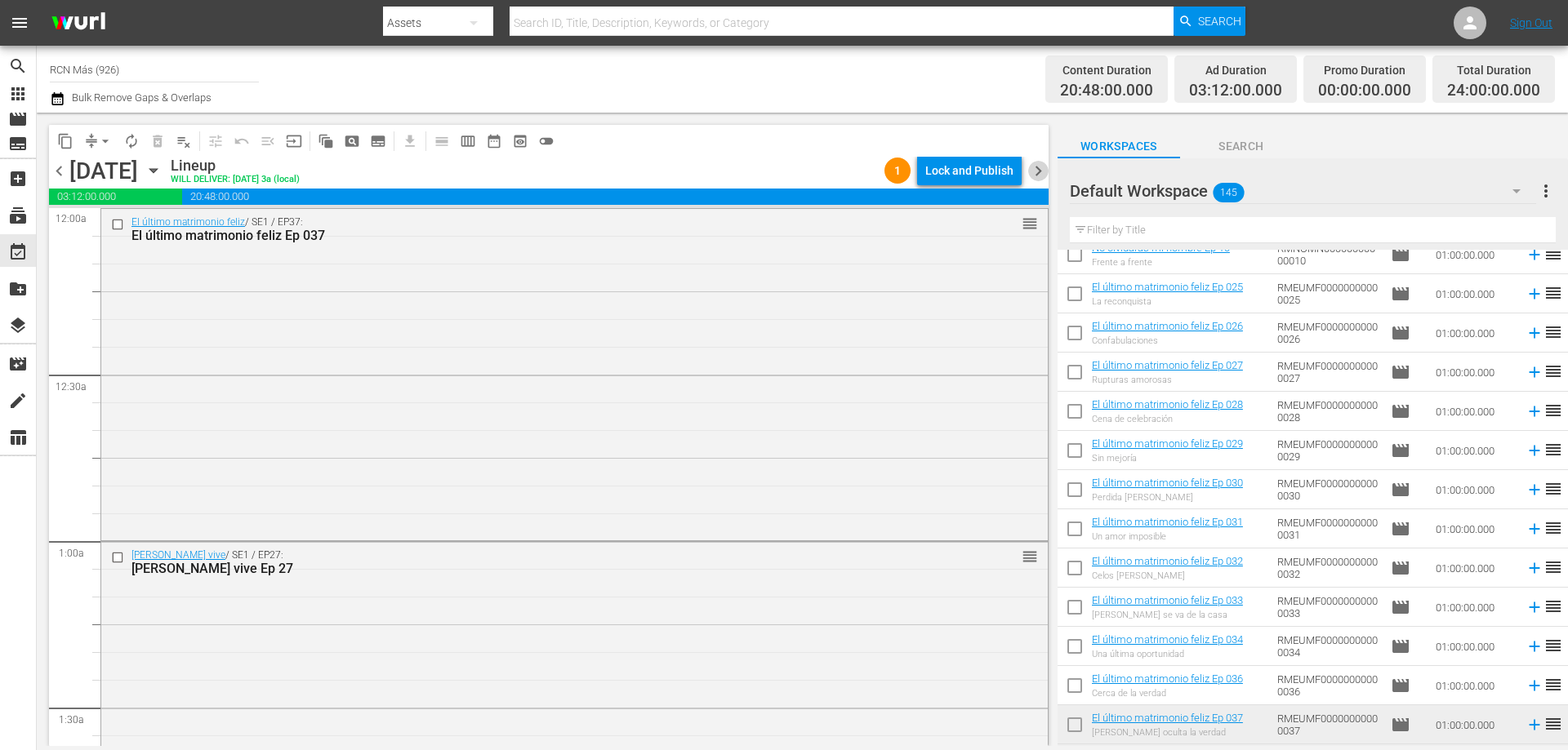
click at [1033, 166] on span "chevron_right" at bounding box center [1038, 171] width 21 height 21
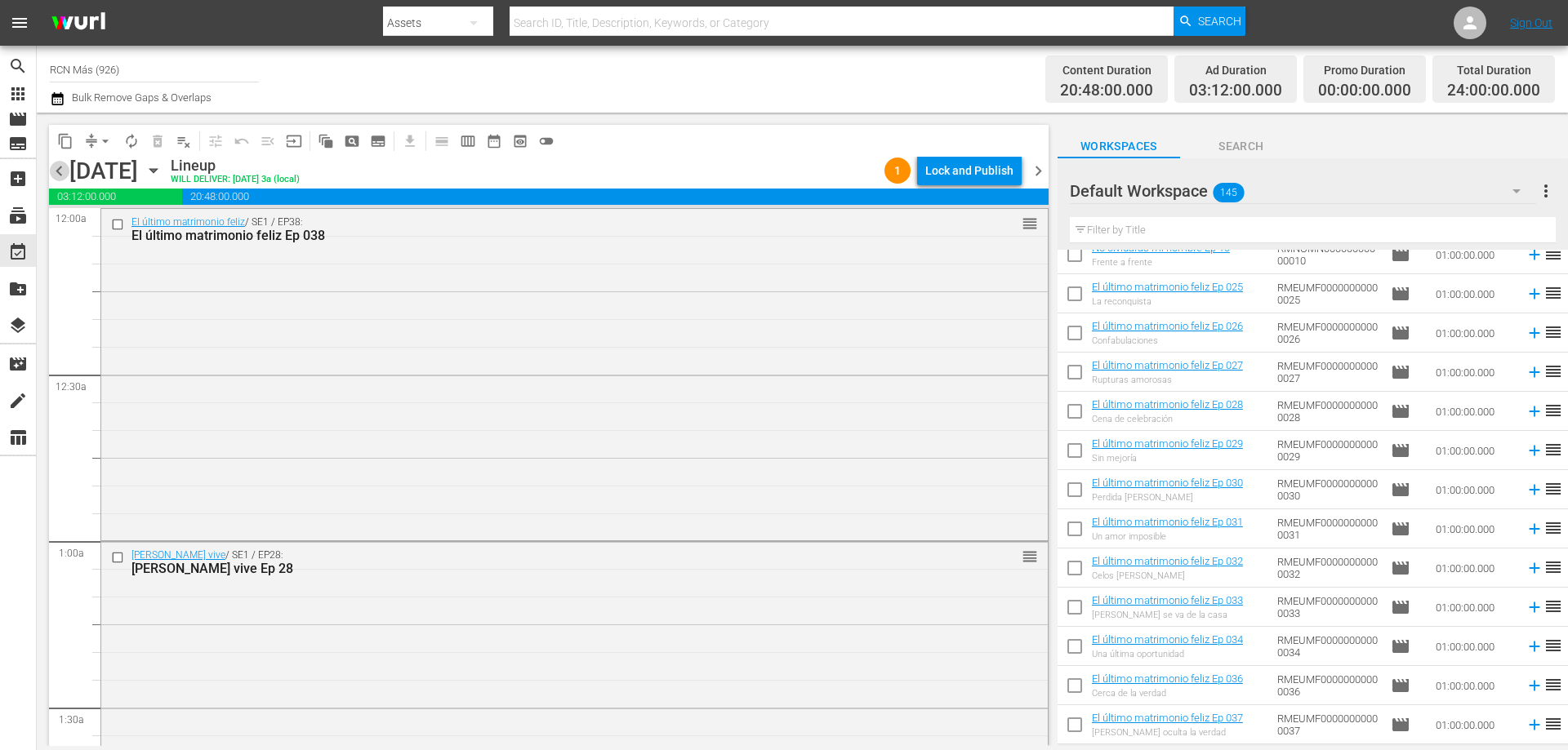
click at [56, 172] on span "chevron_left" at bounding box center [59, 171] width 21 height 21
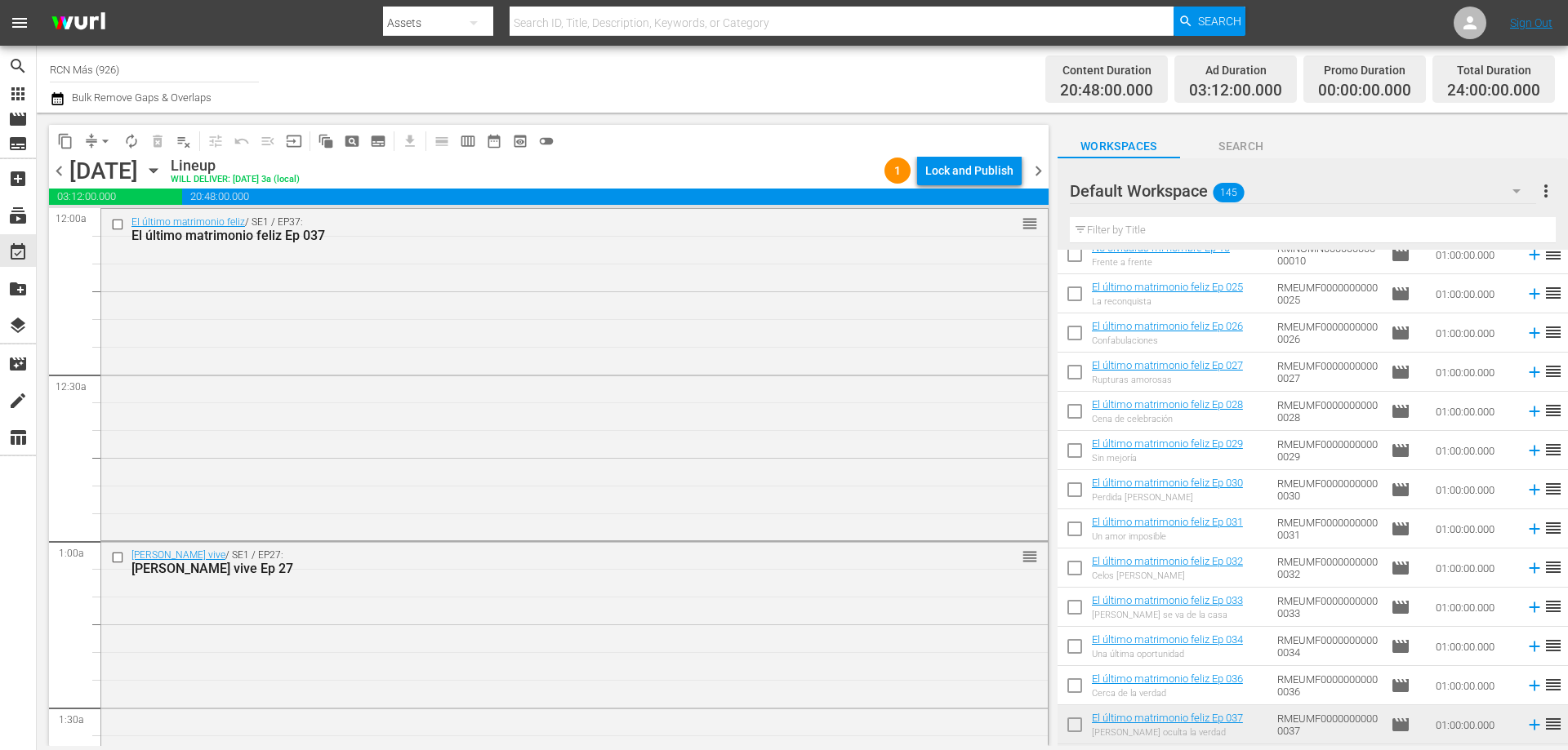
click at [984, 178] on div "Lock and Publish" at bounding box center [969, 170] width 89 height 30
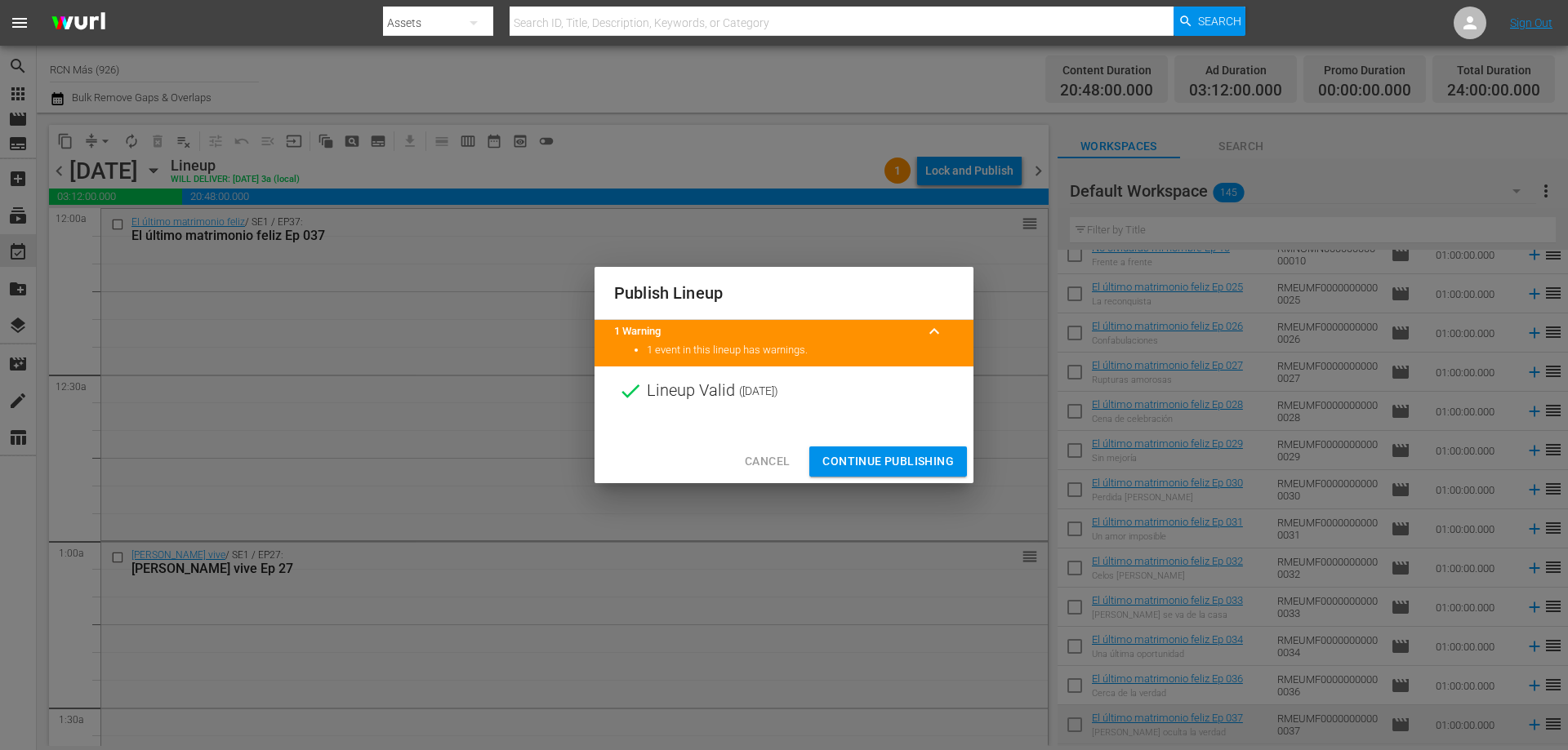
click at [874, 438] on div at bounding box center [783, 427] width 379 height 24
click at [873, 464] on span "Continue Publishing" at bounding box center [888, 462] width 132 height 21
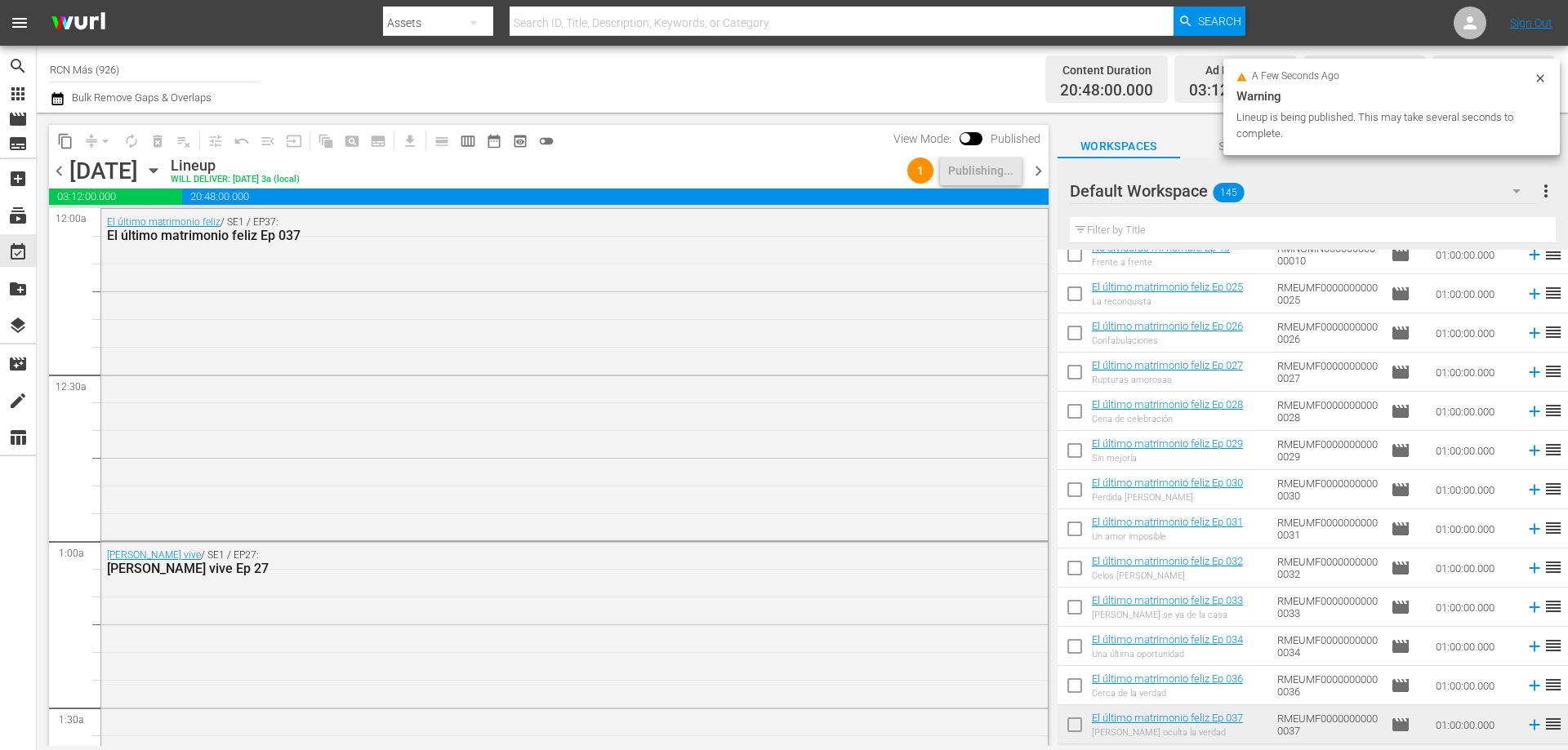
click at [1033, 172] on span "chevron_right" at bounding box center [1038, 171] width 21 height 21
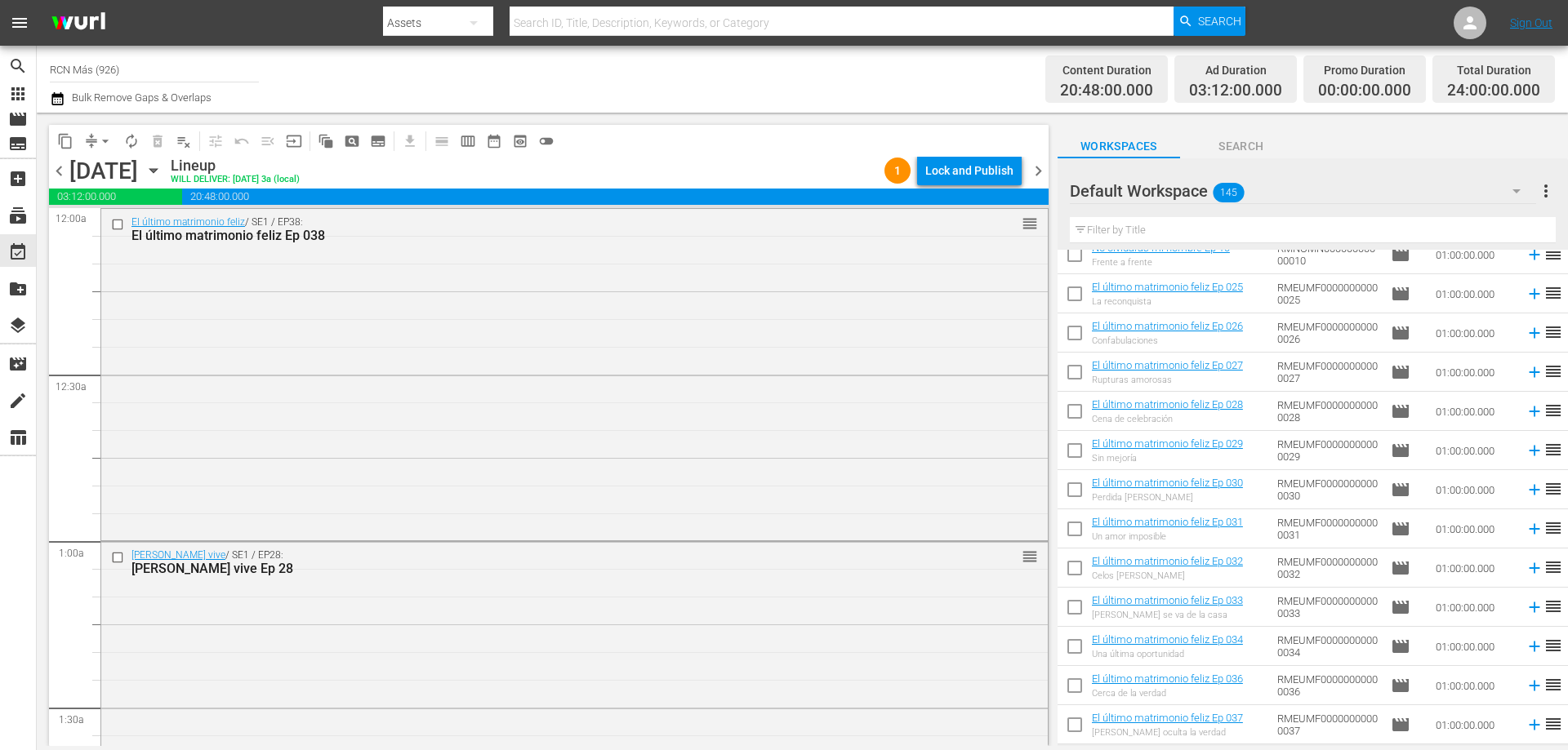
click at [977, 174] on div "Lock and Publish" at bounding box center [969, 170] width 89 height 30
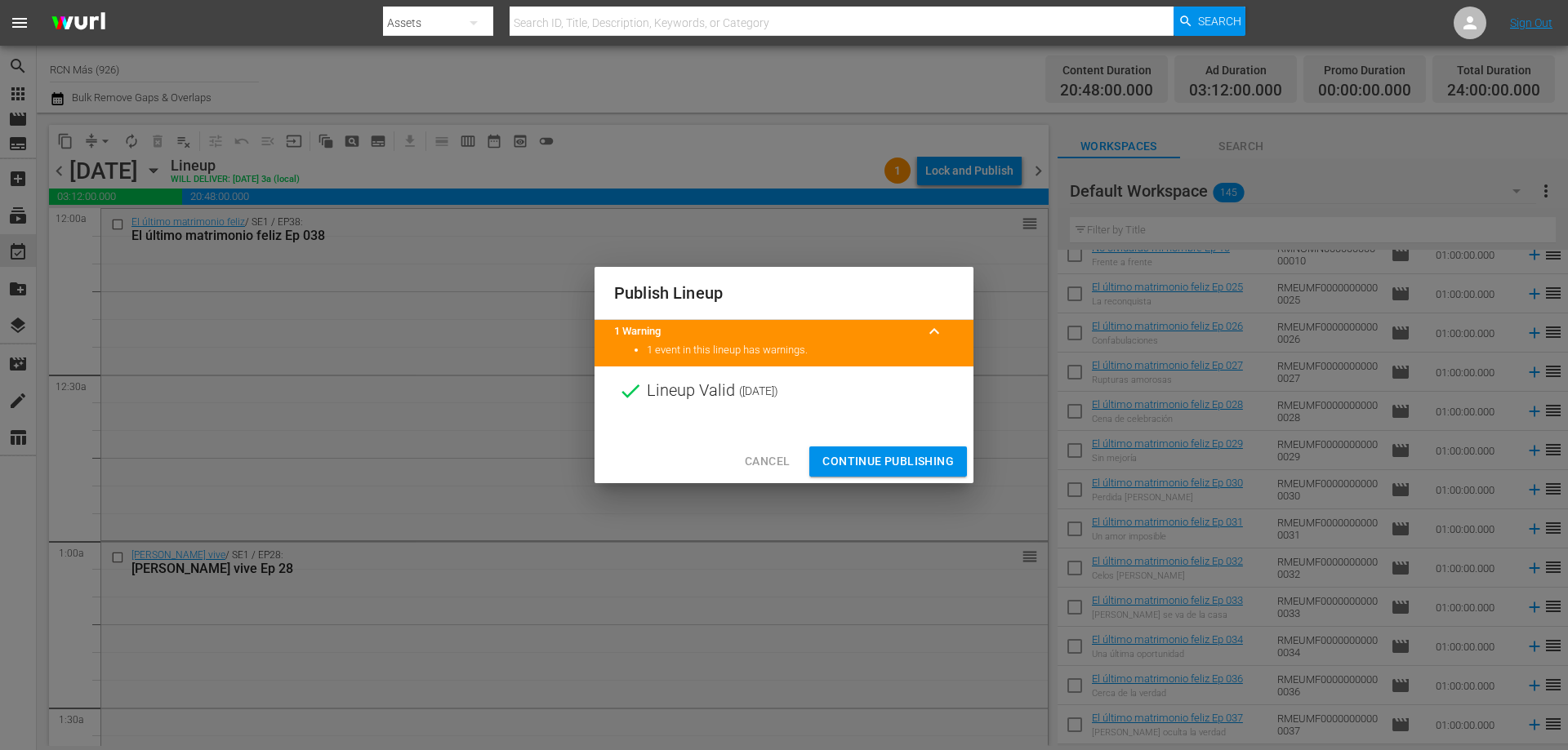
click at [868, 470] on span "Continue Publishing" at bounding box center [888, 462] width 132 height 21
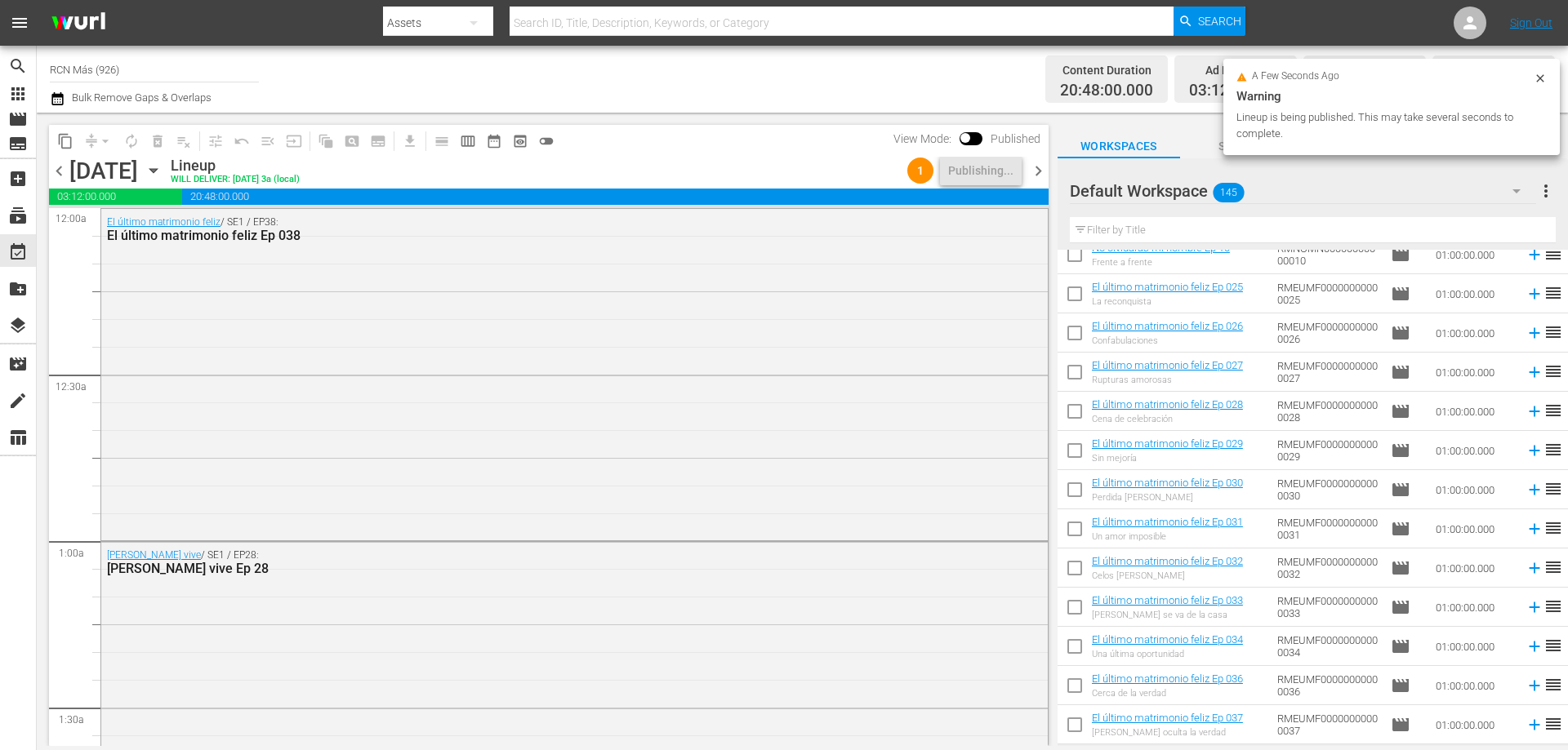
click at [1033, 171] on span "chevron_right" at bounding box center [1038, 171] width 21 height 21
